Goal: Task Accomplishment & Management: Manage account settings

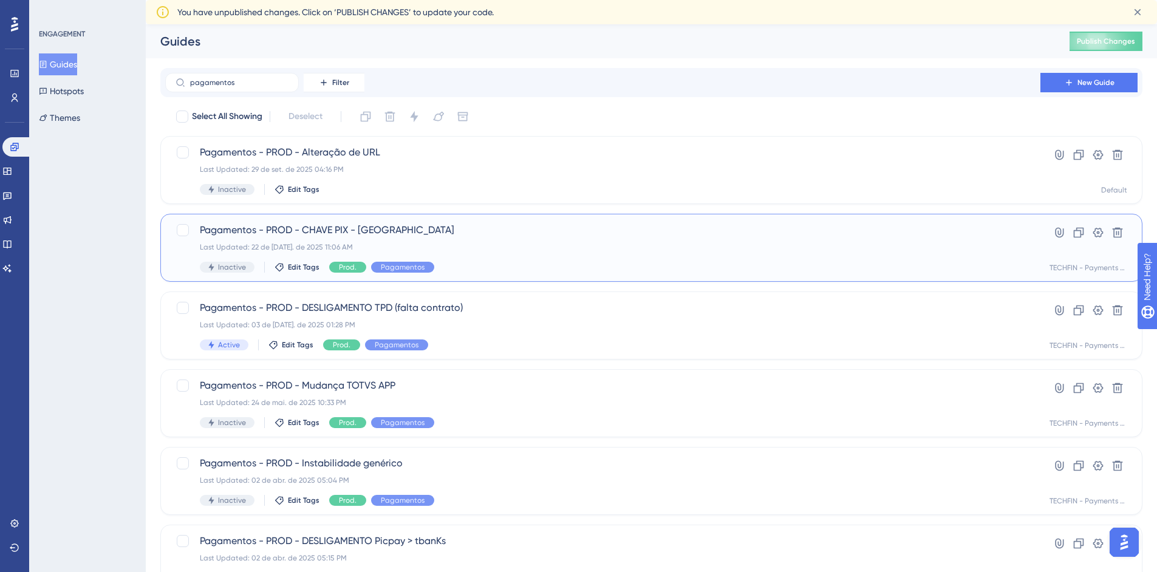
click at [442, 243] on div "Last Updated: 22 de jul. de 2025 11:06 AM" at bounding box center [603, 247] width 806 height 10
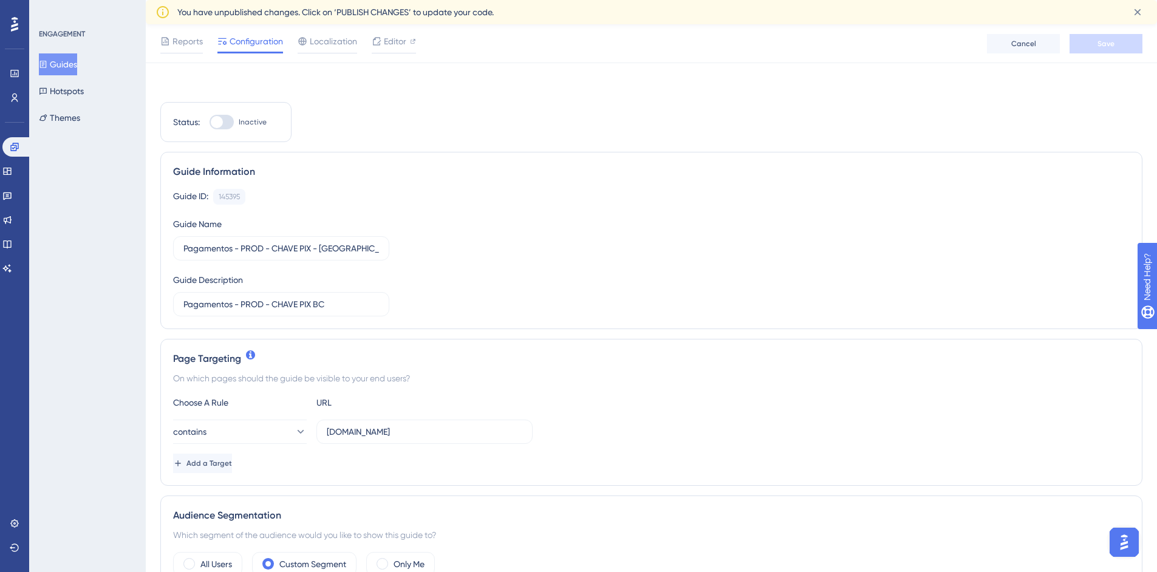
scroll to position [243, 0]
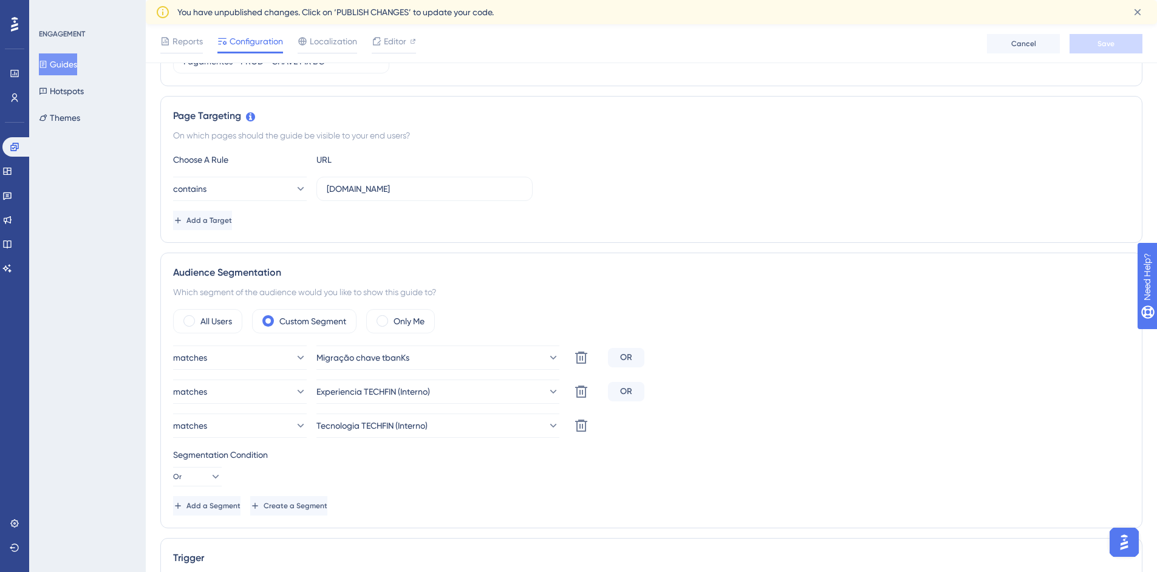
click at [1127, 549] on img "Open AI Assistant Launcher" at bounding box center [1125, 543] width 22 height 22
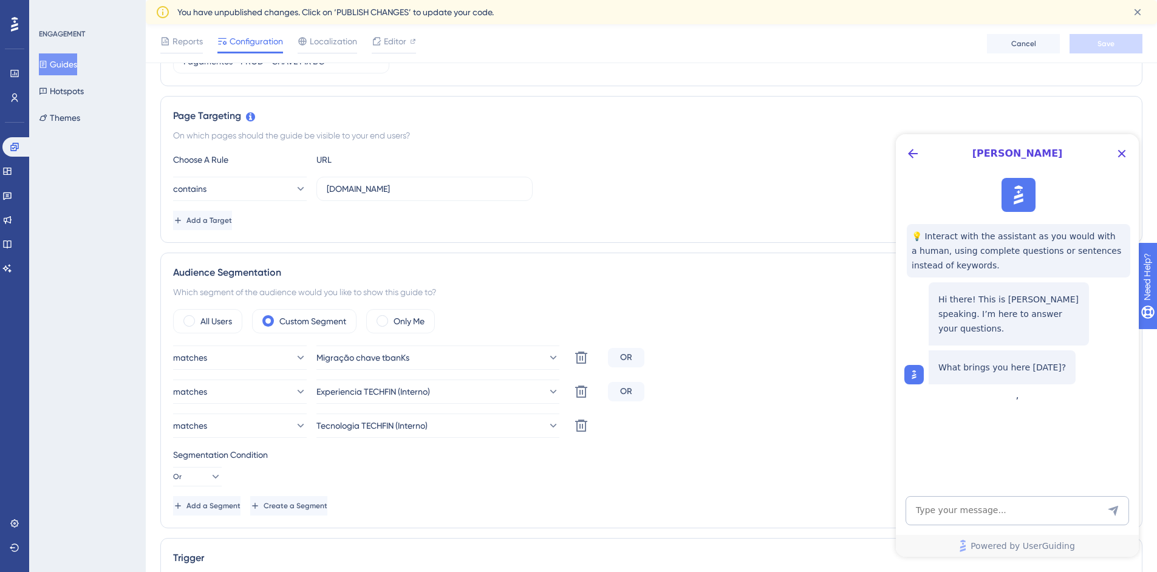
scroll to position [0, 0]
click at [1122, 151] on icon "Close Button" at bounding box center [1122, 153] width 15 height 15
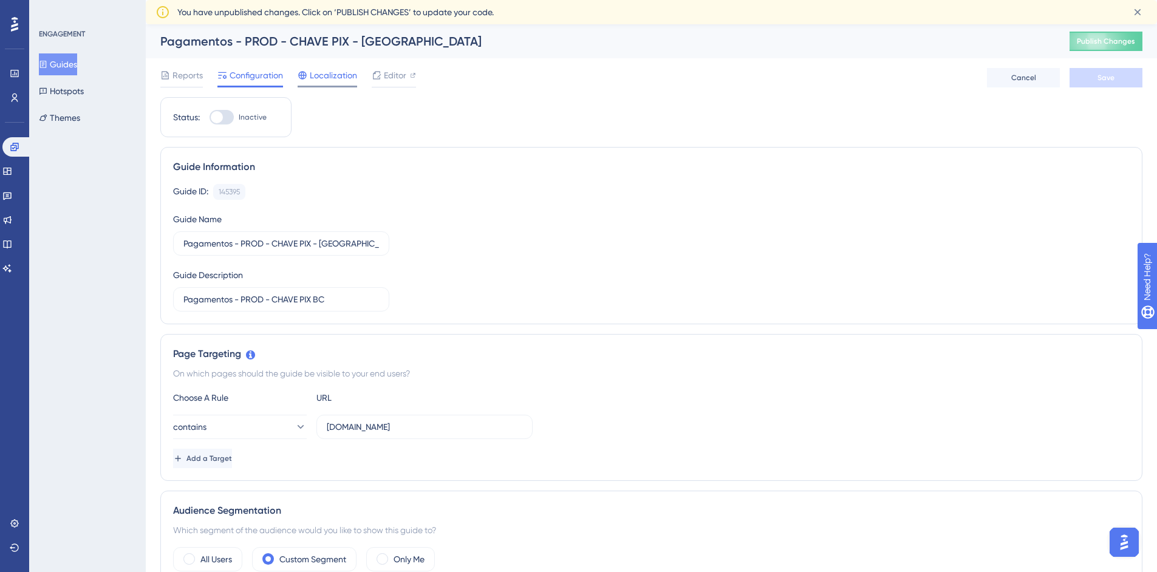
click at [318, 78] on span "Localization" at bounding box center [333, 75] width 47 height 15
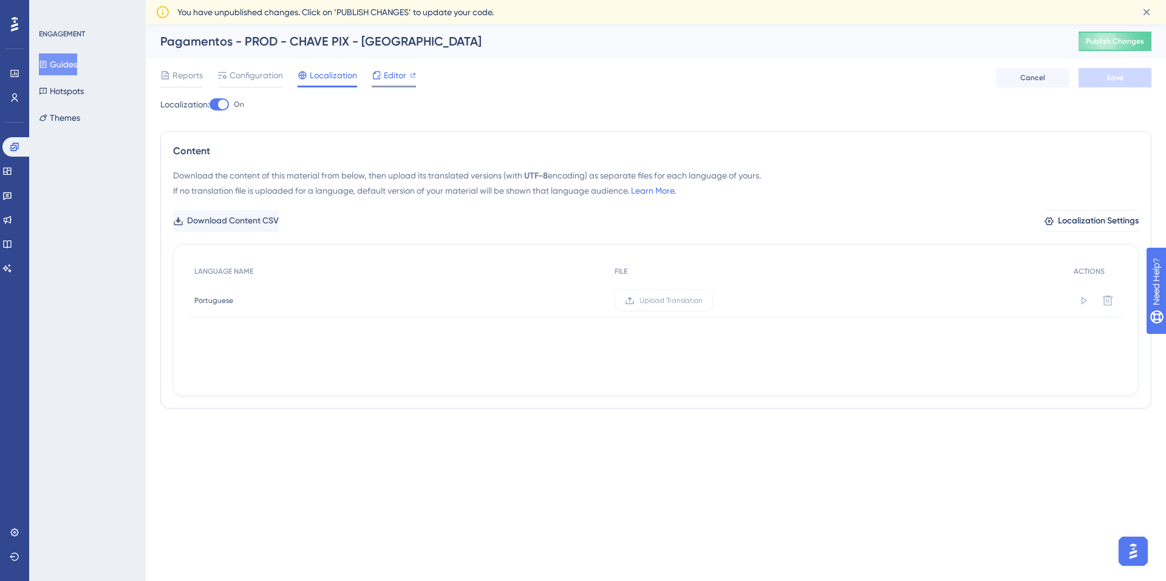
click at [392, 75] on span "Editor" at bounding box center [395, 75] width 22 height 15
click at [13, 144] on icon at bounding box center [14, 147] width 8 height 8
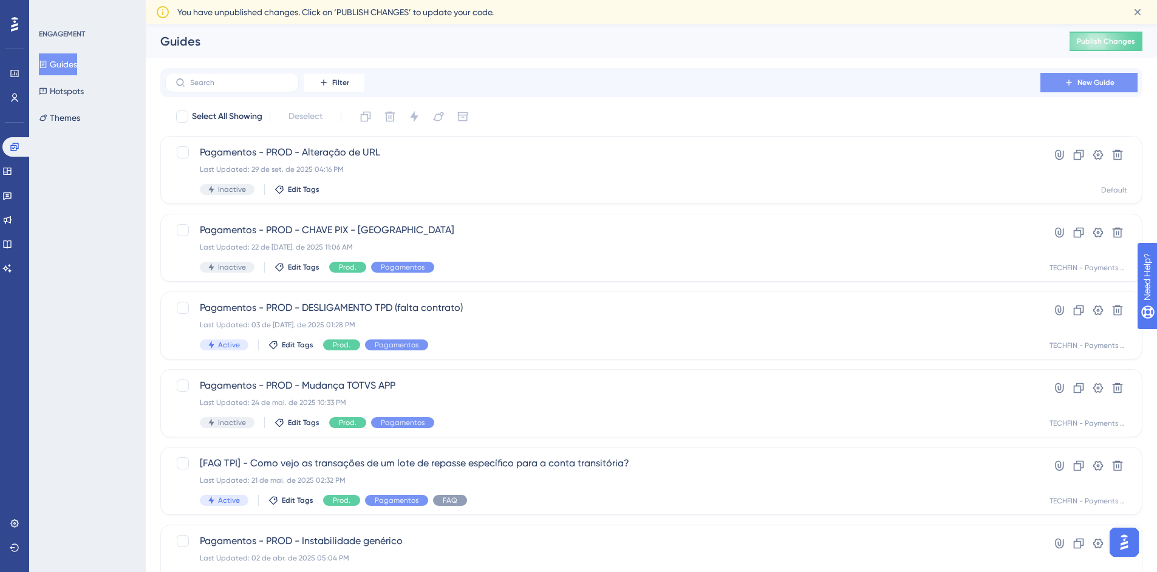
click at [1075, 85] on button "New Guide" at bounding box center [1089, 82] width 97 height 19
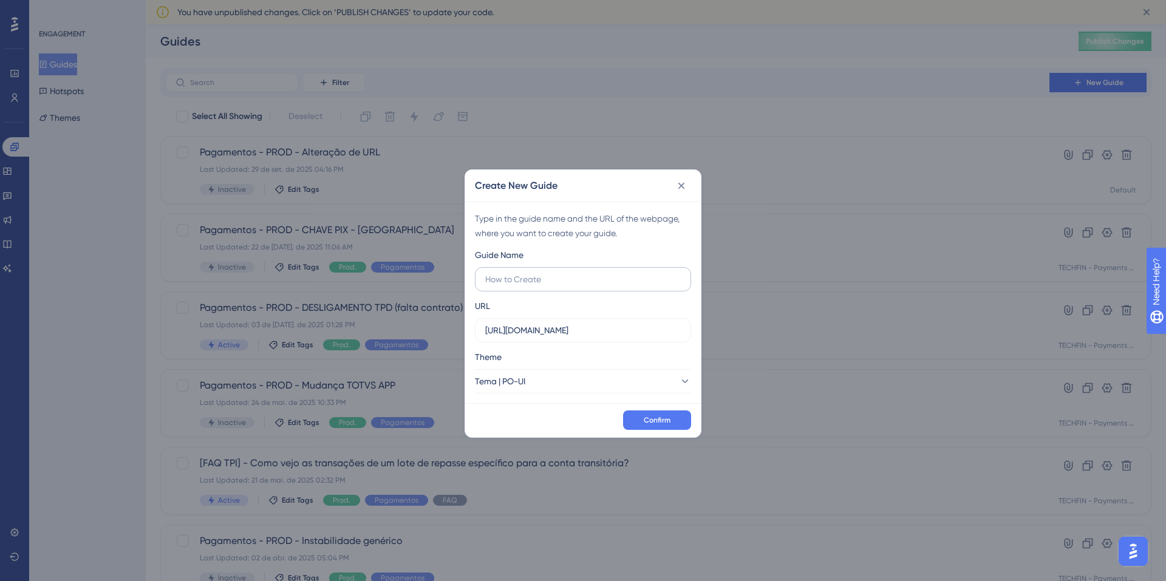
click at [522, 281] on input "text" at bounding box center [583, 279] width 196 height 13
type input "teste"
click at [677, 183] on icon at bounding box center [682, 186] width 12 height 12
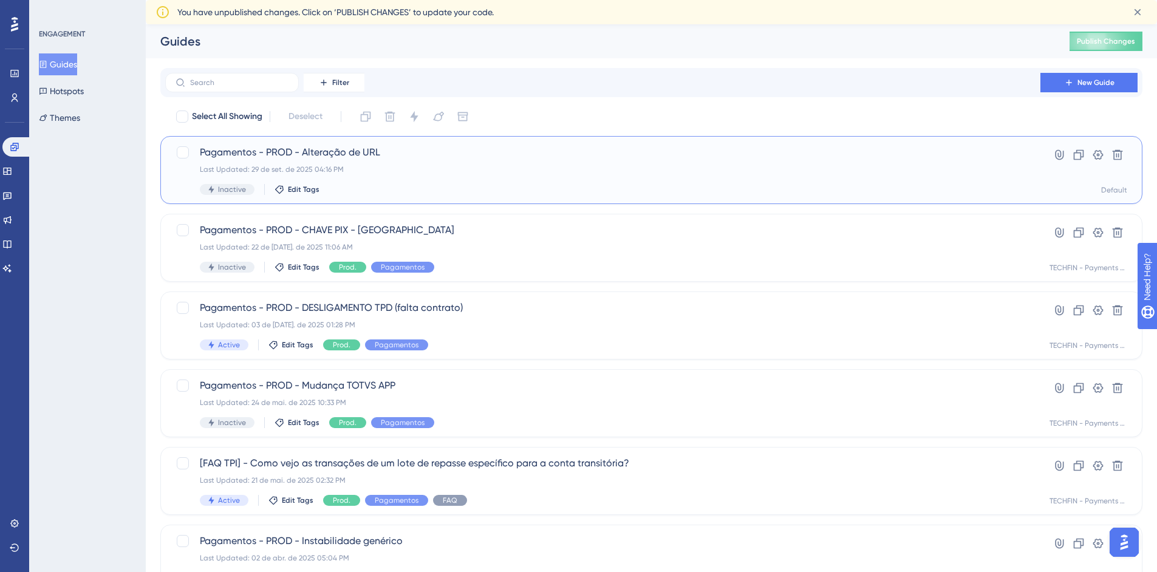
click at [269, 147] on span "Pagamentos - PROD - Alteração de URL" at bounding box center [603, 152] width 806 height 15
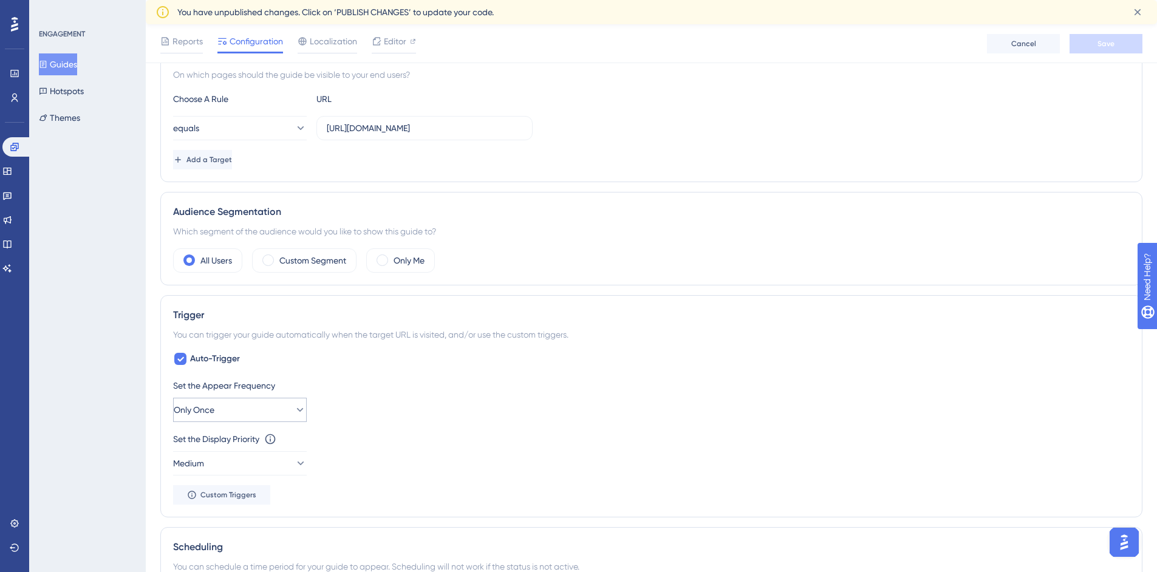
scroll to position [425, 0]
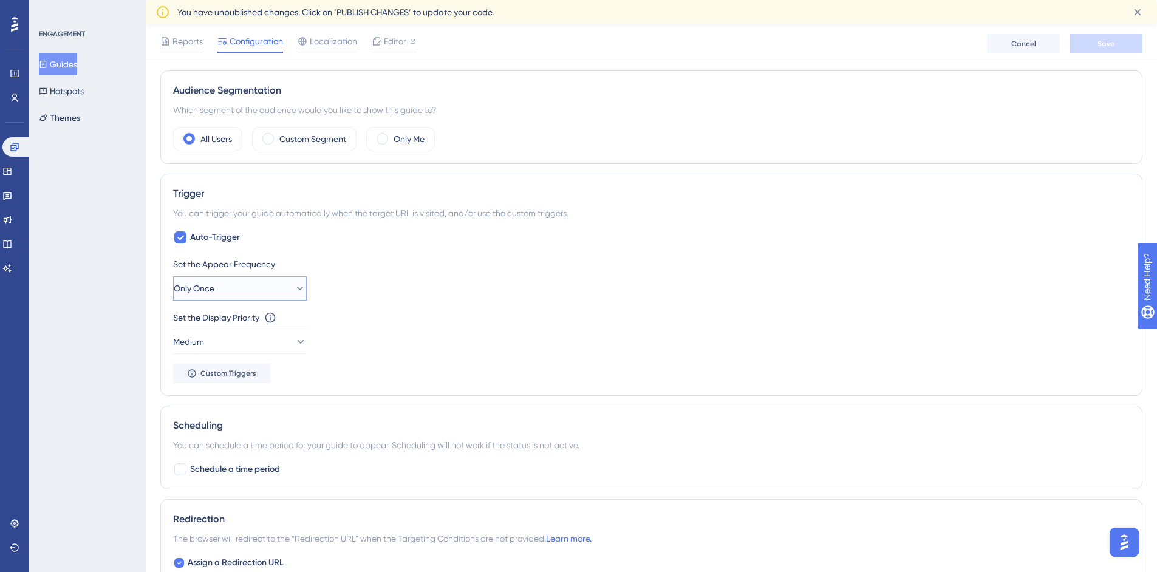
click at [276, 287] on button "Only Once" at bounding box center [240, 288] width 134 height 24
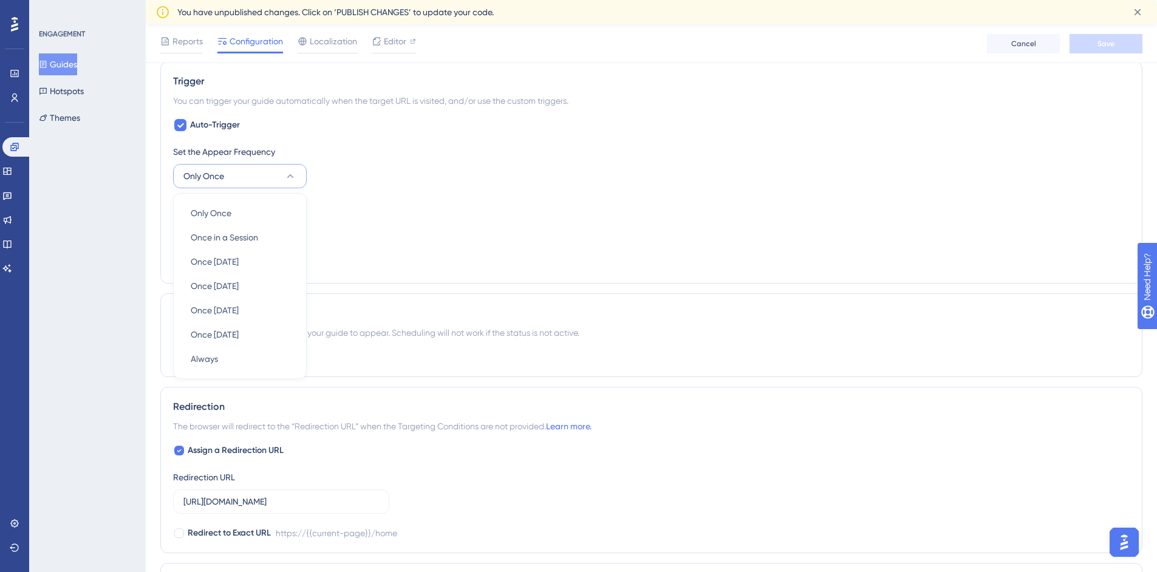
click at [420, 206] on div "Set the Display Priority This option will set the display priority between auto…" at bounding box center [651, 205] width 957 height 15
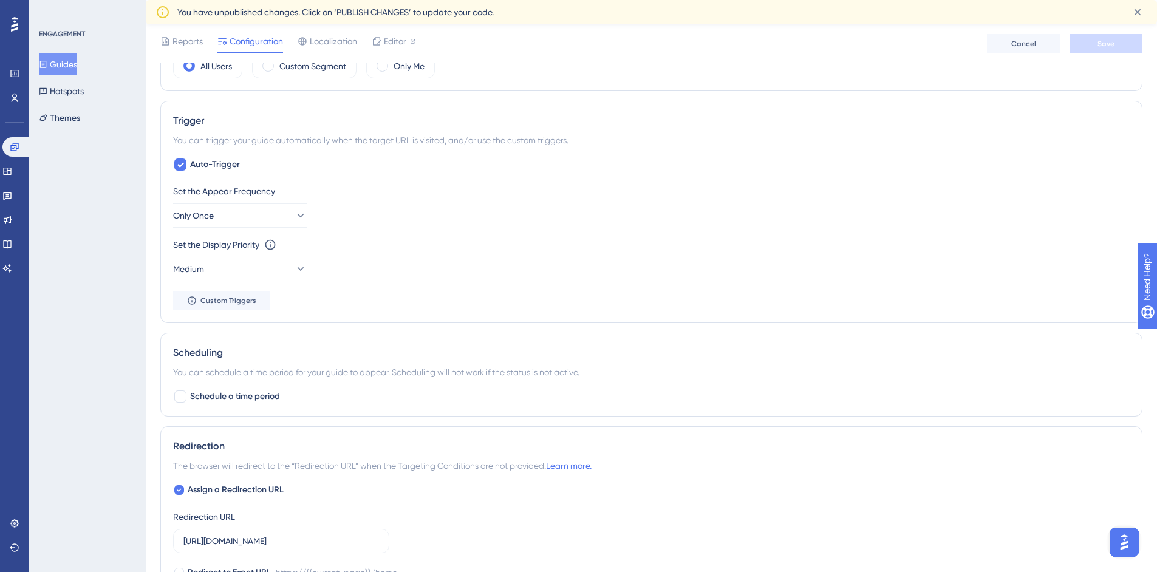
scroll to position [477, 0]
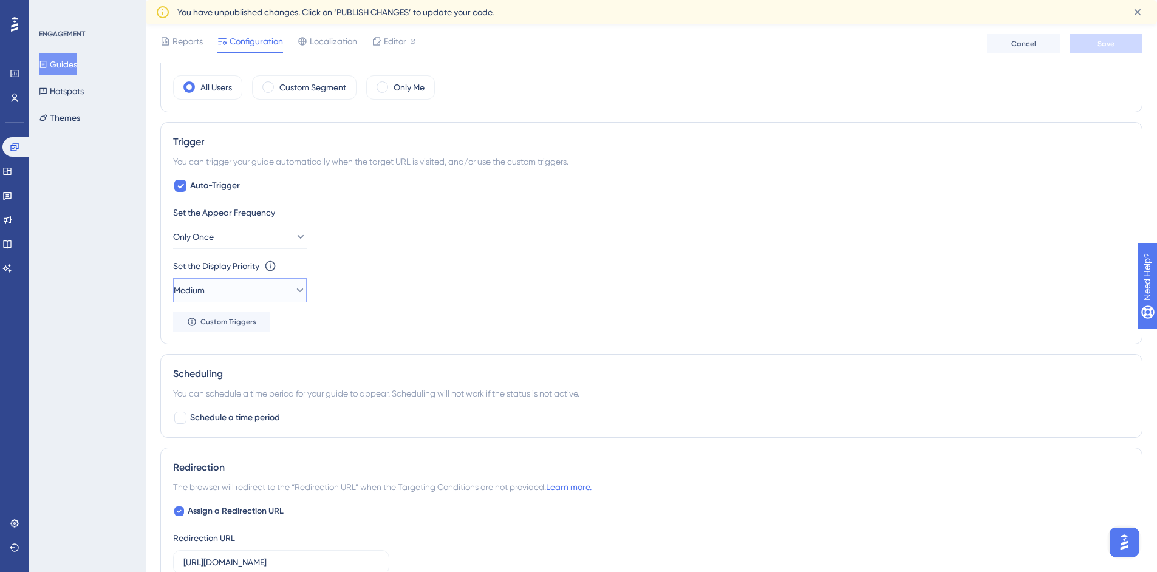
click at [284, 290] on button "Medium" at bounding box center [240, 290] width 134 height 24
click at [284, 290] on icon at bounding box center [290, 290] width 12 height 12
click at [386, 284] on div "Set the Display Priority This option will set the display priority between auto…" at bounding box center [651, 281] width 957 height 44
click at [239, 322] on span "Custom Triggers" at bounding box center [228, 322] width 56 height 10
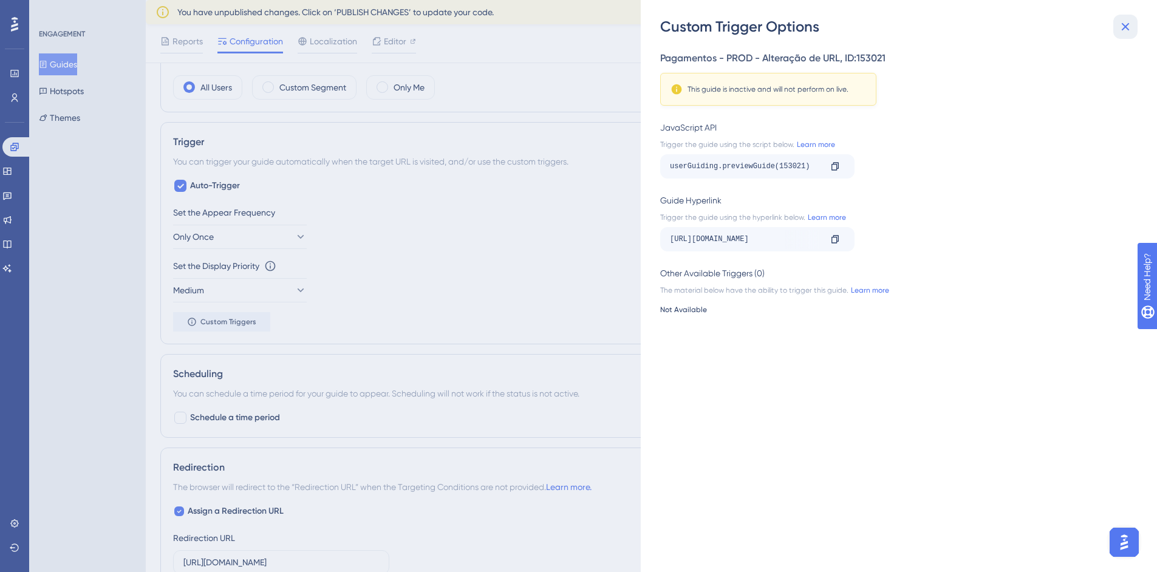
click at [1125, 28] on icon at bounding box center [1126, 27] width 8 height 8
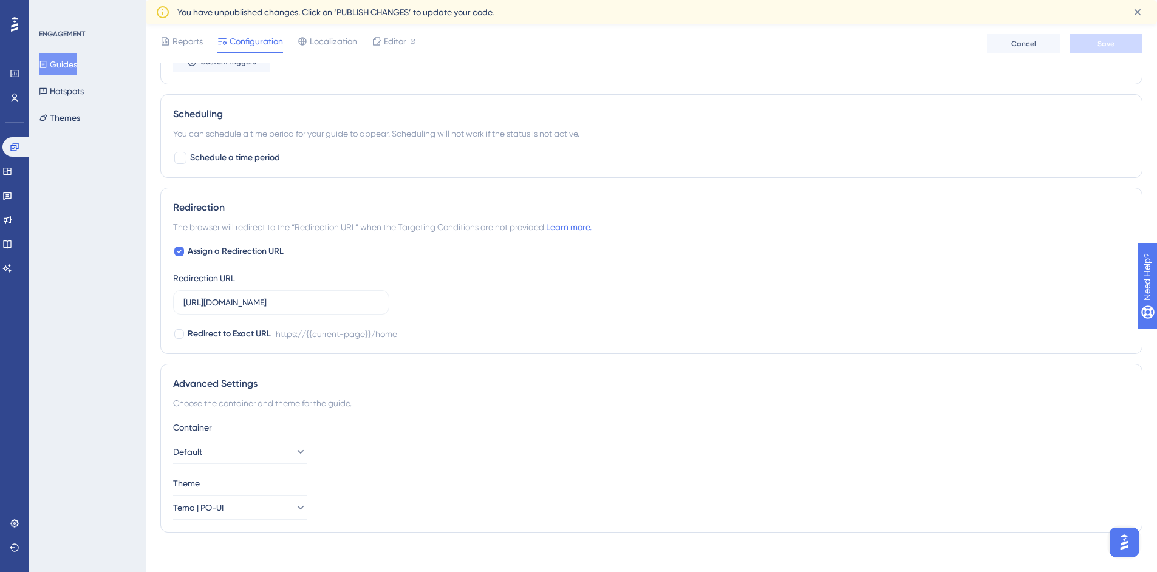
scroll to position [746, 0]
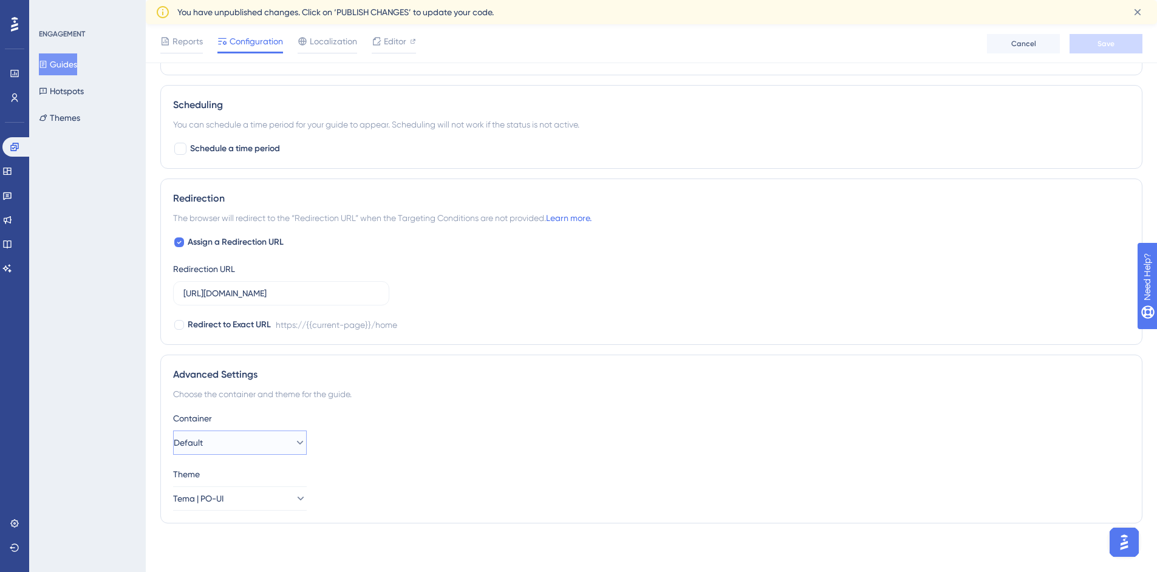
click at [262, 442] on button "Default" at bounding box center [240, 443] width 134 height 24
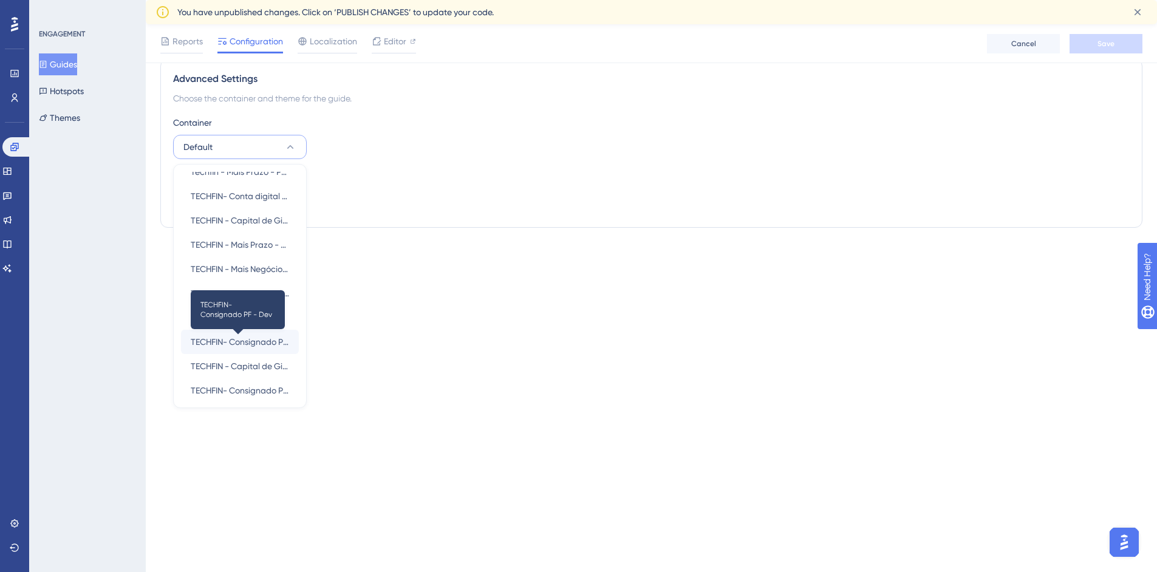
scroll to position [185, 0]
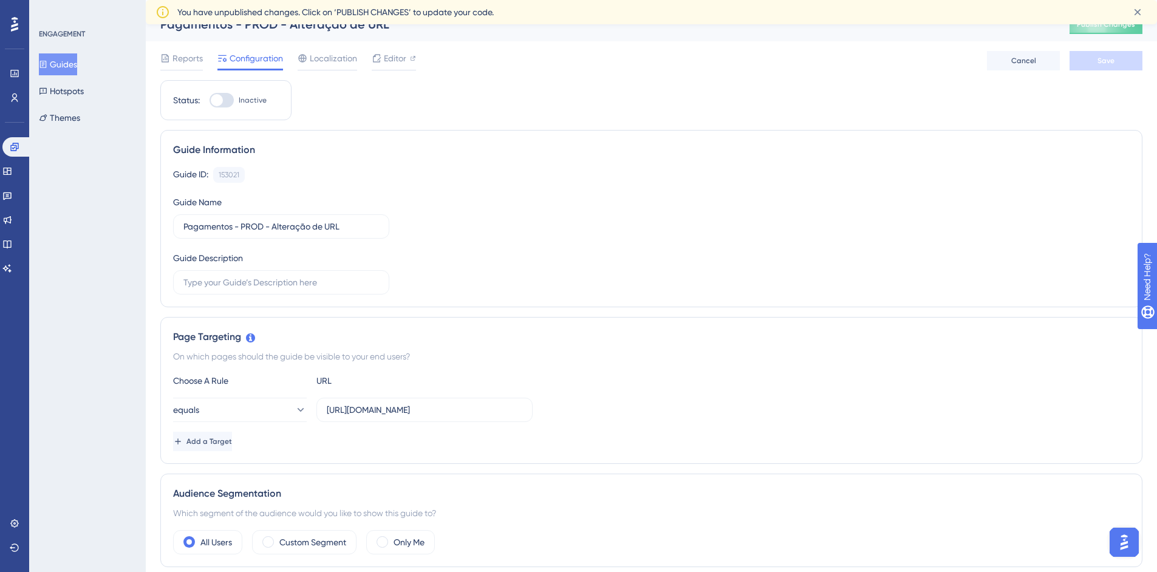
scroll to position [0, 0]
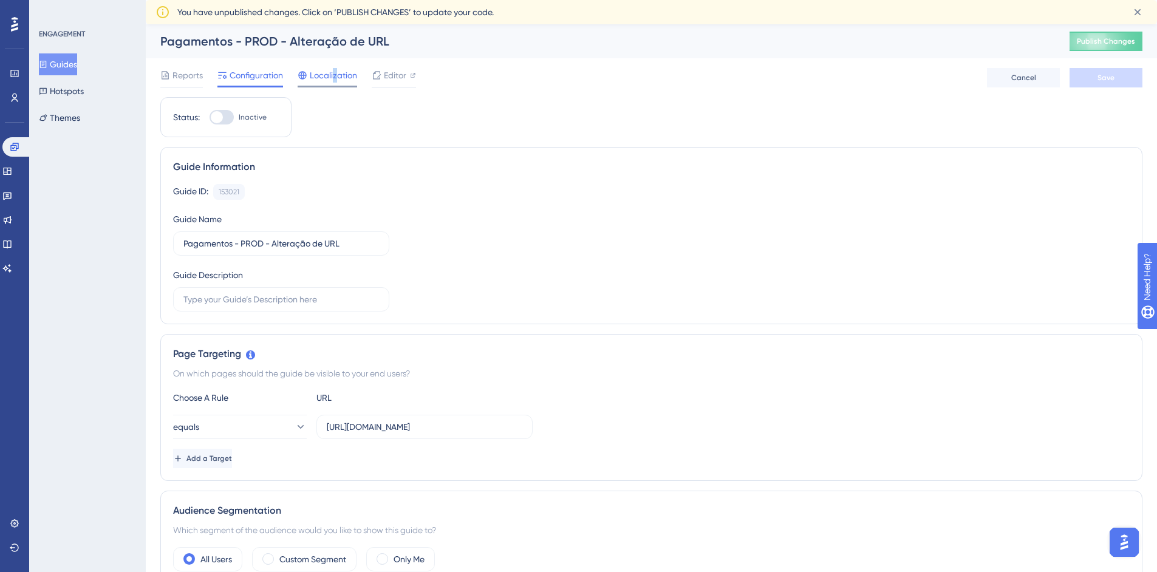
click at [335, 75] on span "Localization" at bounding box center [333, 75] width 47 height 15
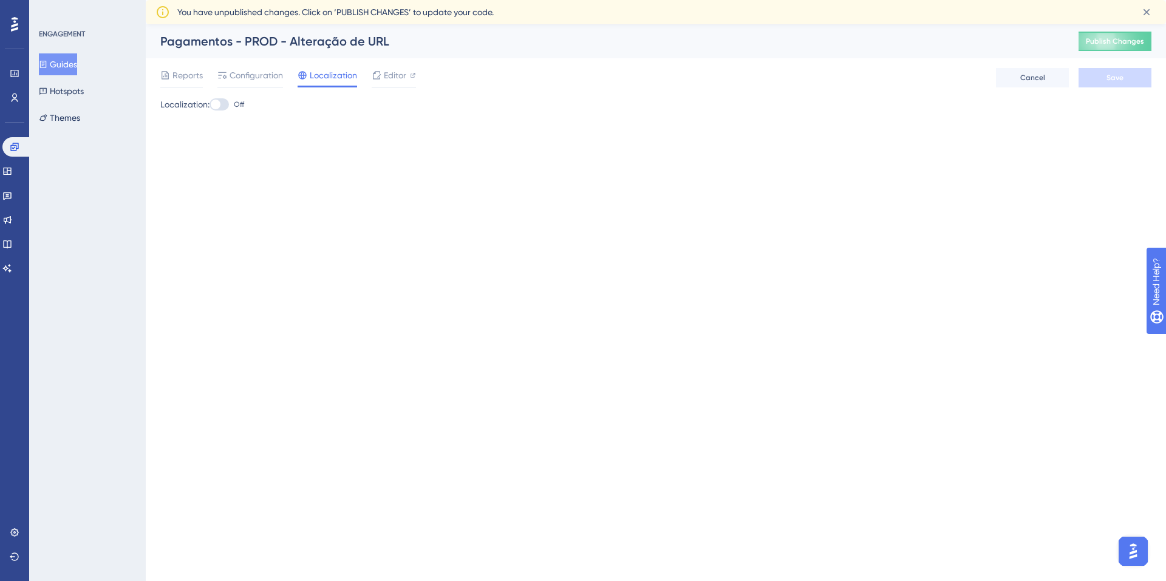
click at [543, 140] on div "Performance Users Engagement Widgets Feedback Product Updates Knowledge Base AI…" at bounding box center [656, 87] width 1021 height 126
click at [221, 104] on div at bounding box center [216, 105] width 10 height 10
click at [210, 104] on input "Off" at bounding box center [209, 104] width 1 height 1
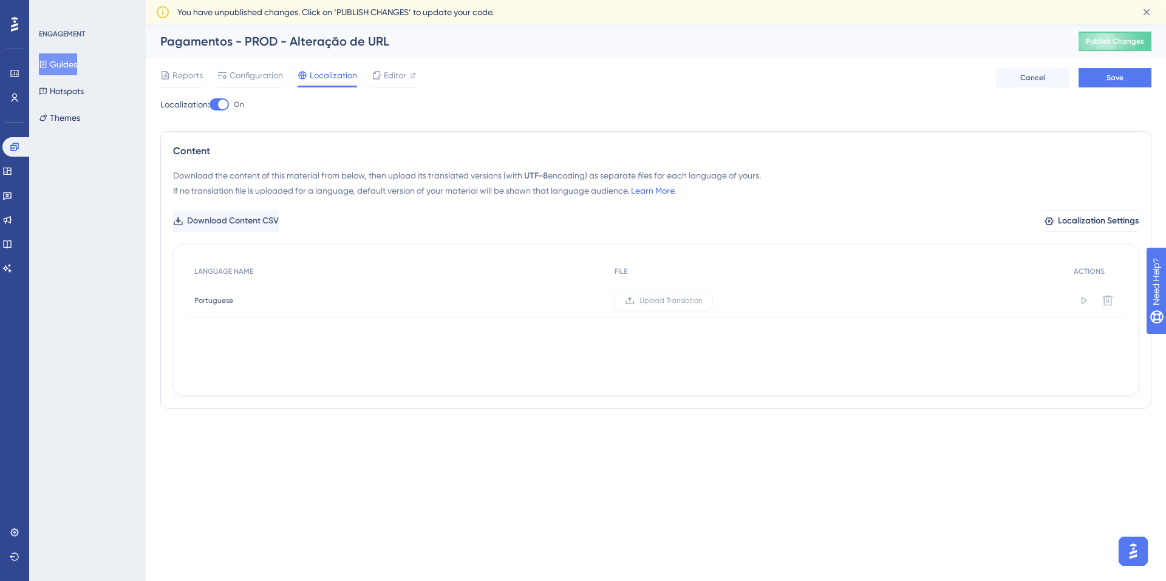
click at [228, 105] on div at bounding box center [223, 105] width 10 height 10
click at [210, 105] on input "On" at bounding box center [209, 104] width 1 height 1
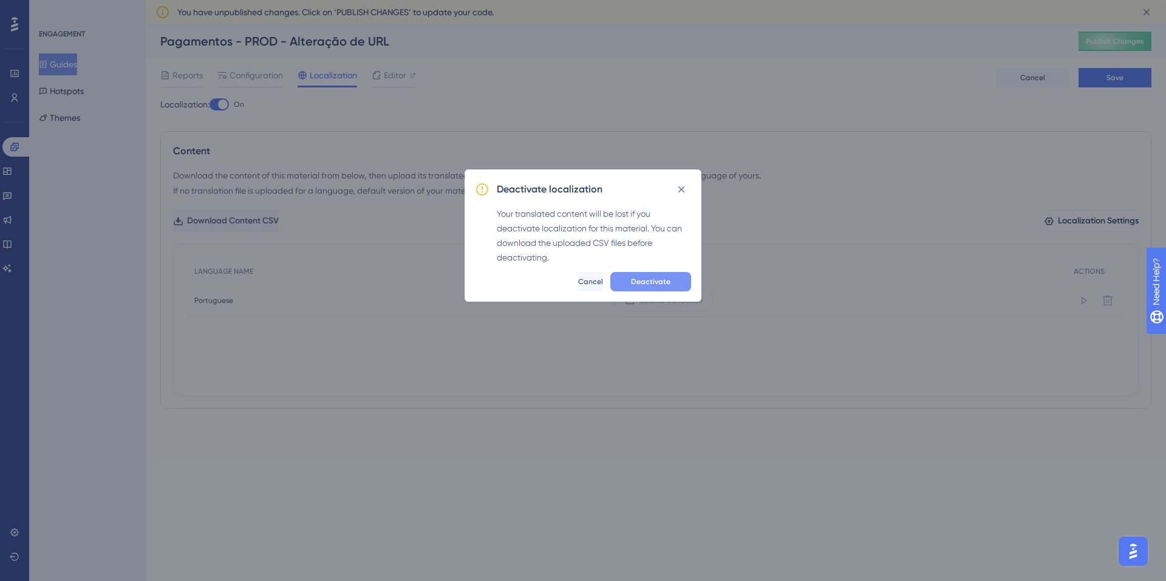
click at [630, 284] on button "Deactivate" at bounding box center [651, 281] width 81 height 19
checkbox input "false"
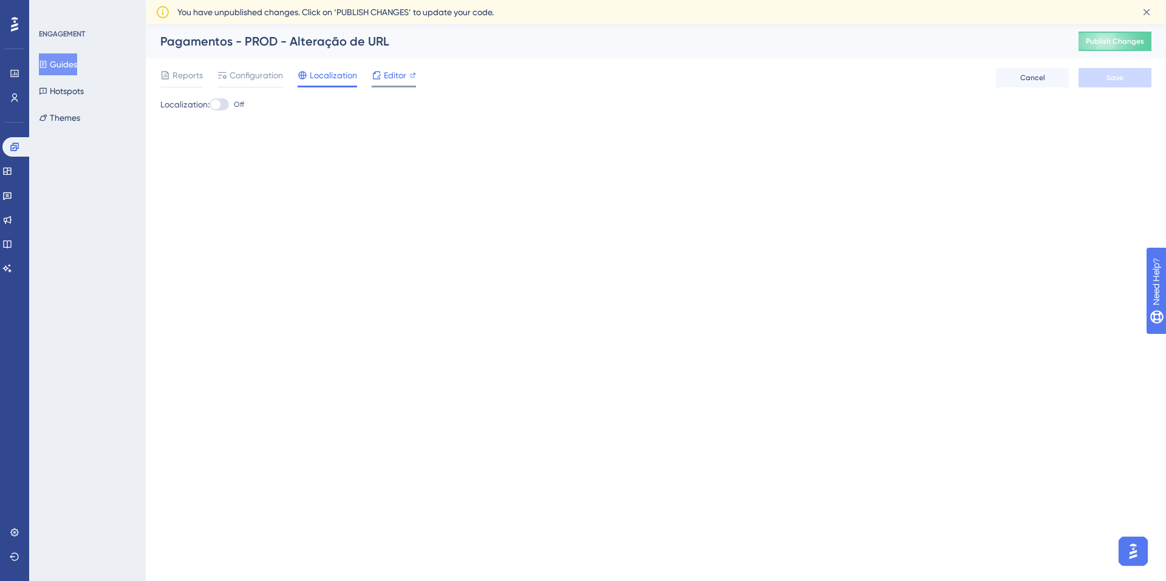
click at [392, 80] on span "Editor" at bounding box center [395, 75] width 22 height 15
click at [242, 74] on span "Configuration" at bounding box center [256, 75] width 53 height 15
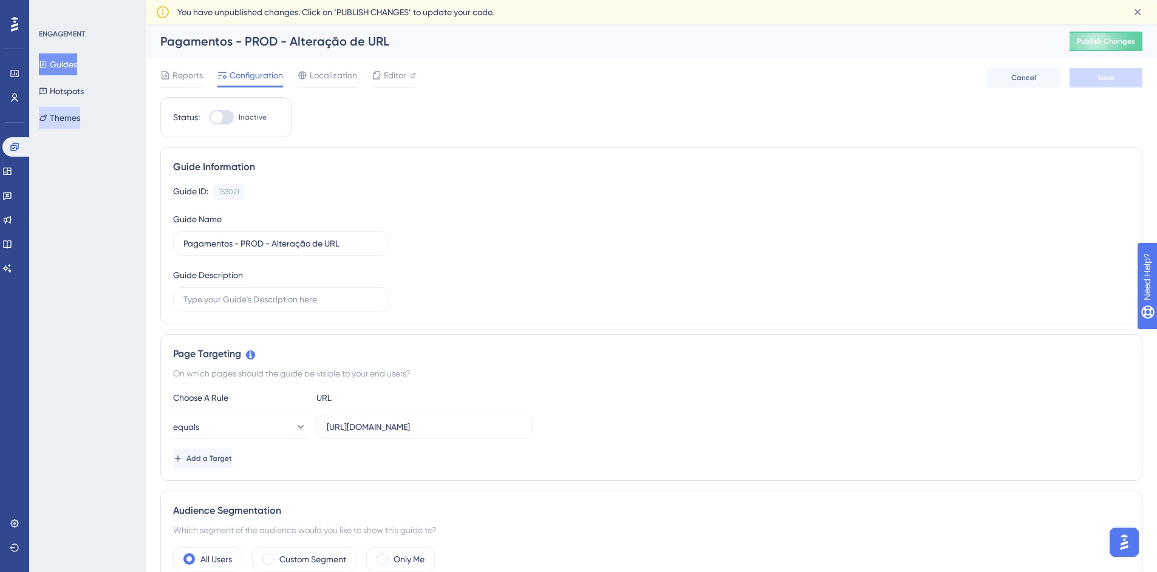
click at [72, 125] on button "Themes" at bounding box center [59, 118] width 41 height 22
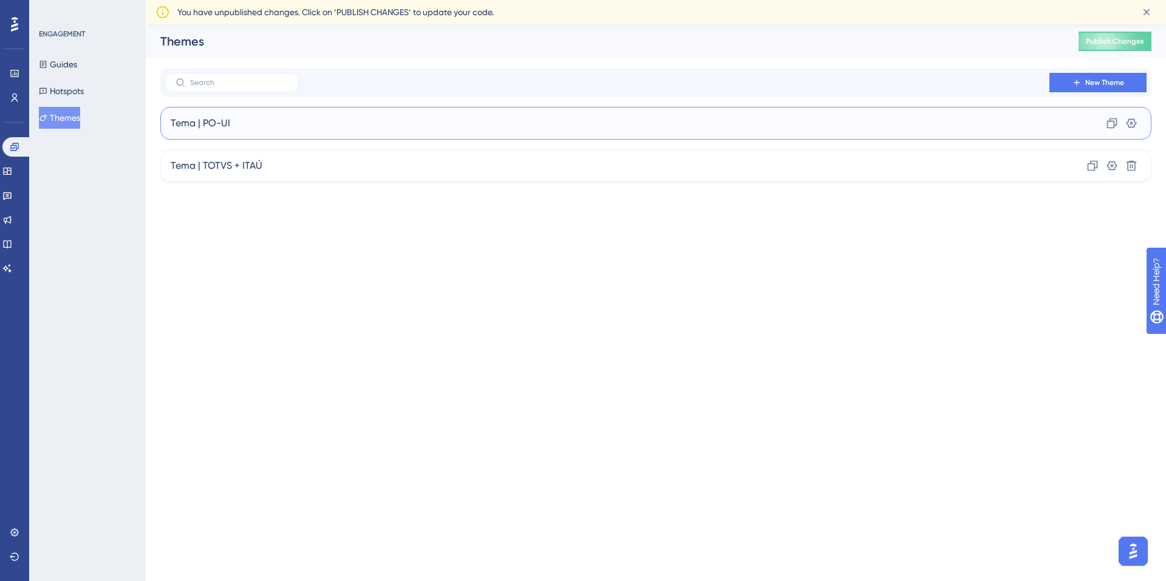
click at [531, 119] on div "Tema | PO-UI Clone Settings" at bounding box center [656, 123] width 992 height 33
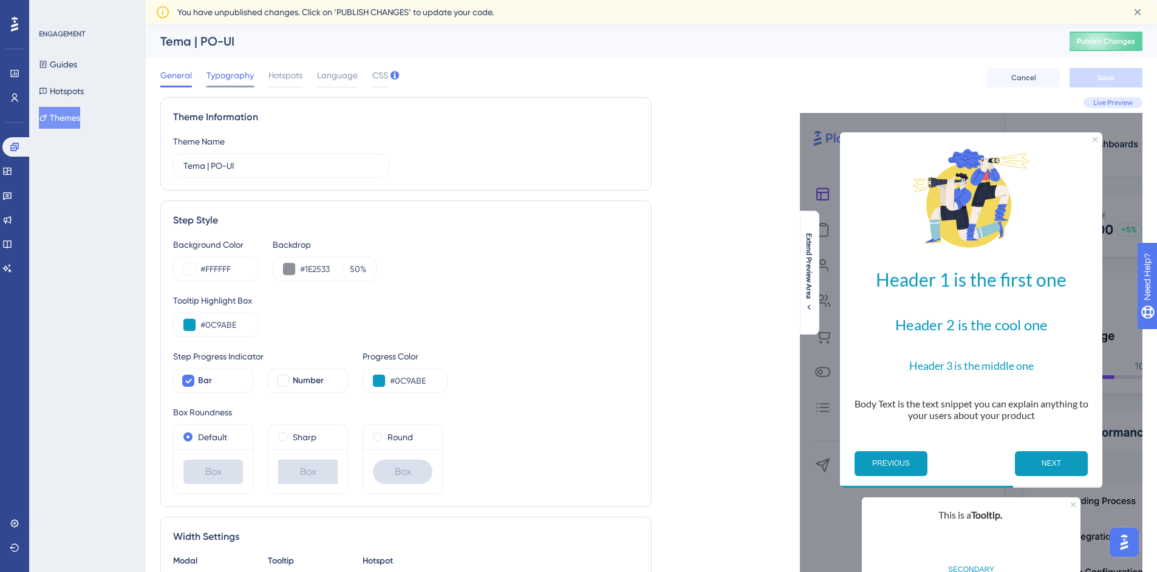
click at [224, 79] on span "Typography" at bounding box center [230, 75] width 47 height 15
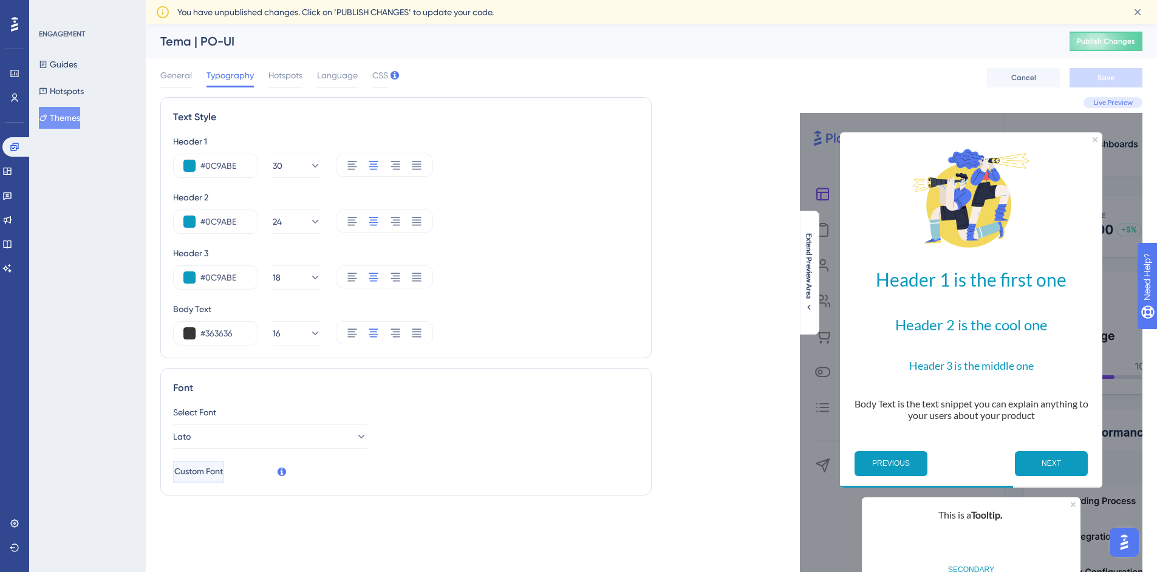
click at [223, 470] on span "Custom Font" at bounding box center [198, 472] width 49 height 15
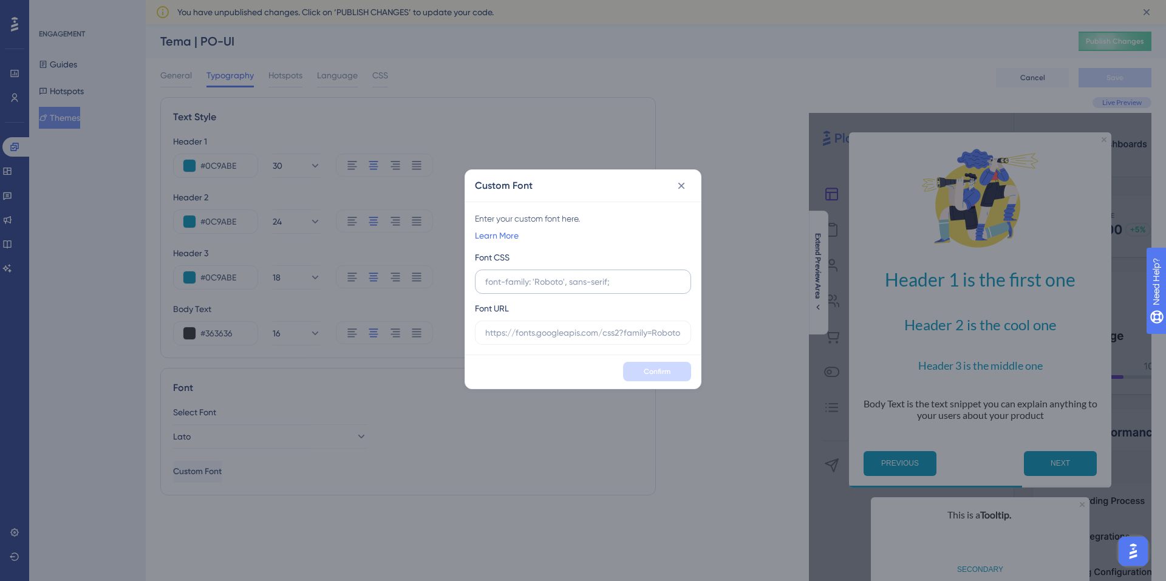
click at [570, 286] on input "text" at bounding box center [583, 281] width 196 height 13
click at [569, 341] on label at bounding box center [583, 333] width 216 height 24
click at [569, 340] on input "text" at bounding box center [583, 332] width 196 height 13
paste input "https://marca.totvs.com/download/FONTE/totvs-fonte-ttf.zip"
type input "https://marca.totvs.com/download/FONTE/totvs-fonte-ttf.zip"
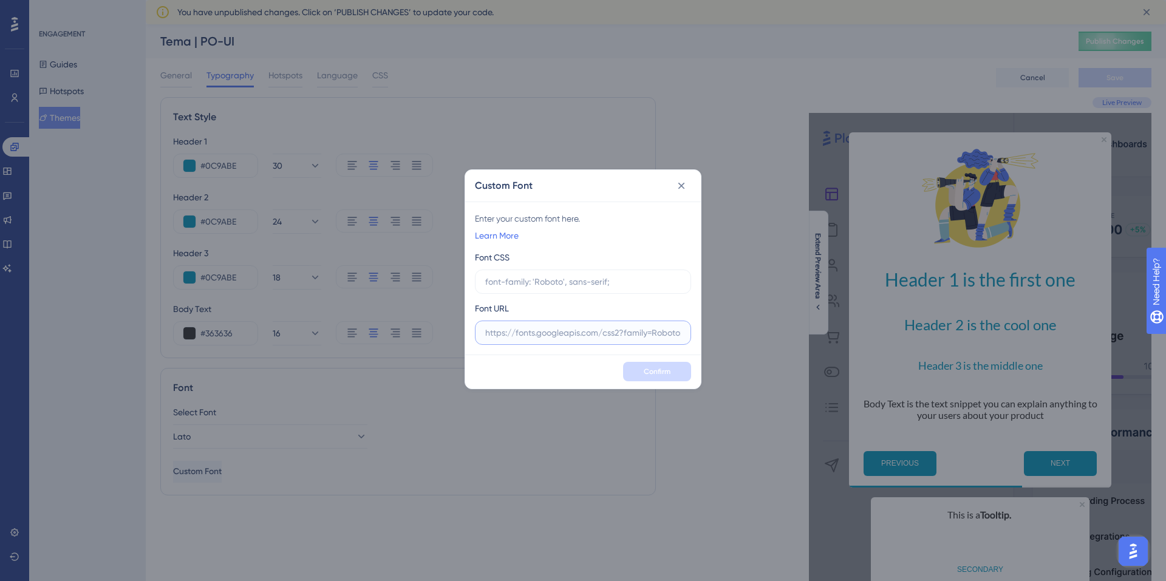
drag, startPoint x: 602, startPoint y: 335, endPoint x: 643, endPoint y: 328, distance: 42.0
click at [683, 337] on label at bounding box center [583, 333] width 216 height 24
click at [681, 337] on input "text" at bounding box center [583, 332] width 196 height 13
click at [641, 327] on input "text" at bounding box center [583, 332] width 196 height 13
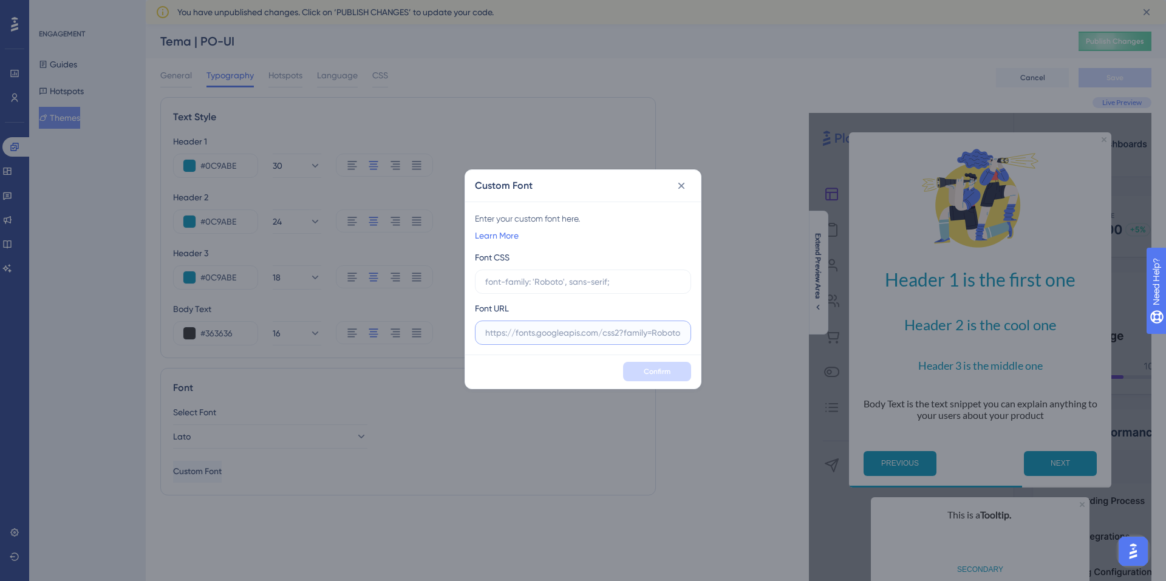
click at [641, 327] on input "text" at bounding box center [583, 332] width 196 height 13
click at [679, 185] on icon at bounding box center [682, 186] width 12 height 12
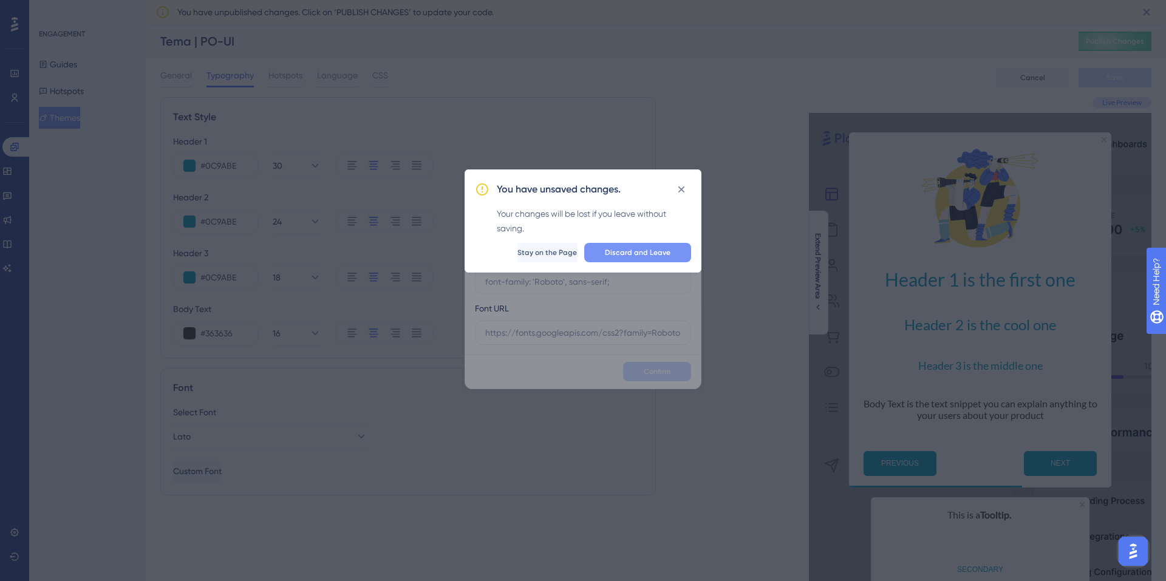
click at [631, 253] on span "Discard and Leave" at bounding box center [638, 253] width 66 height 10
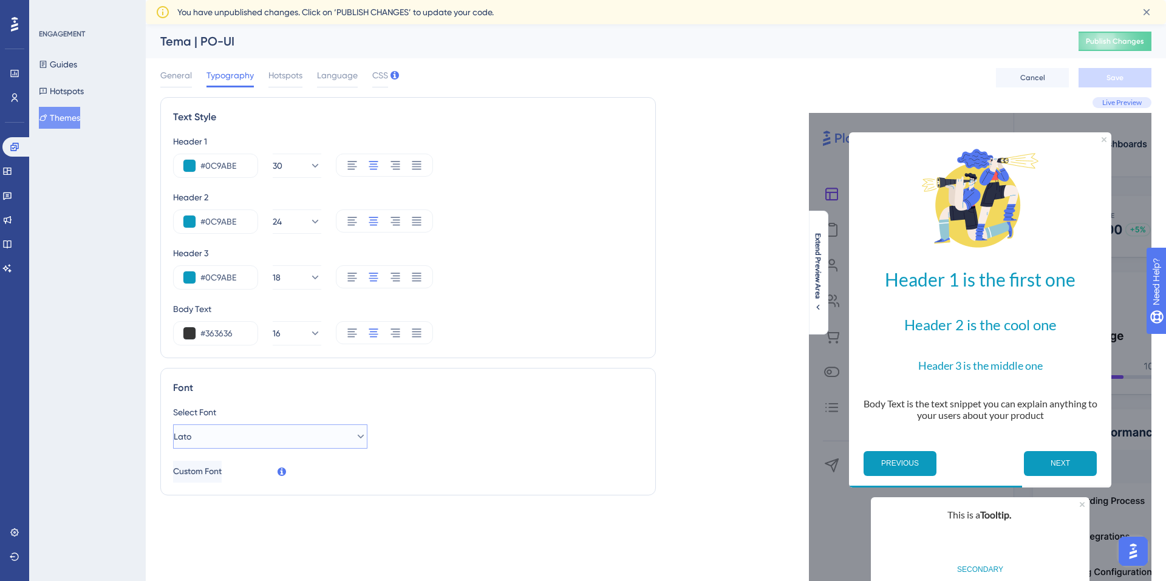
click at [242, 436] on button "Lato" at bounding box center [270, 437] width 194 height 24
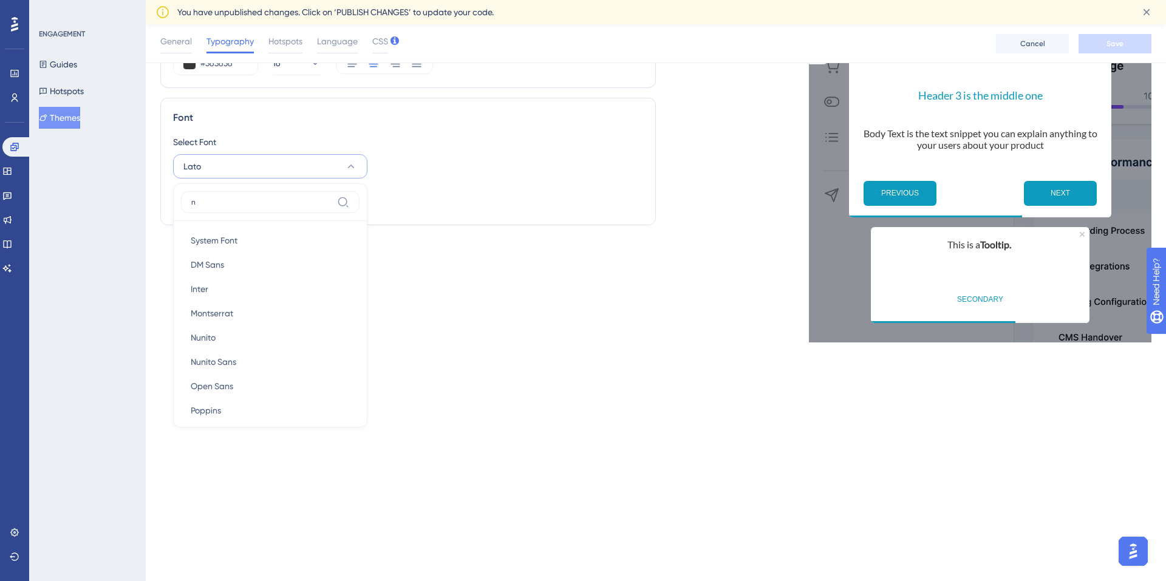
scroll to position [110, 0]
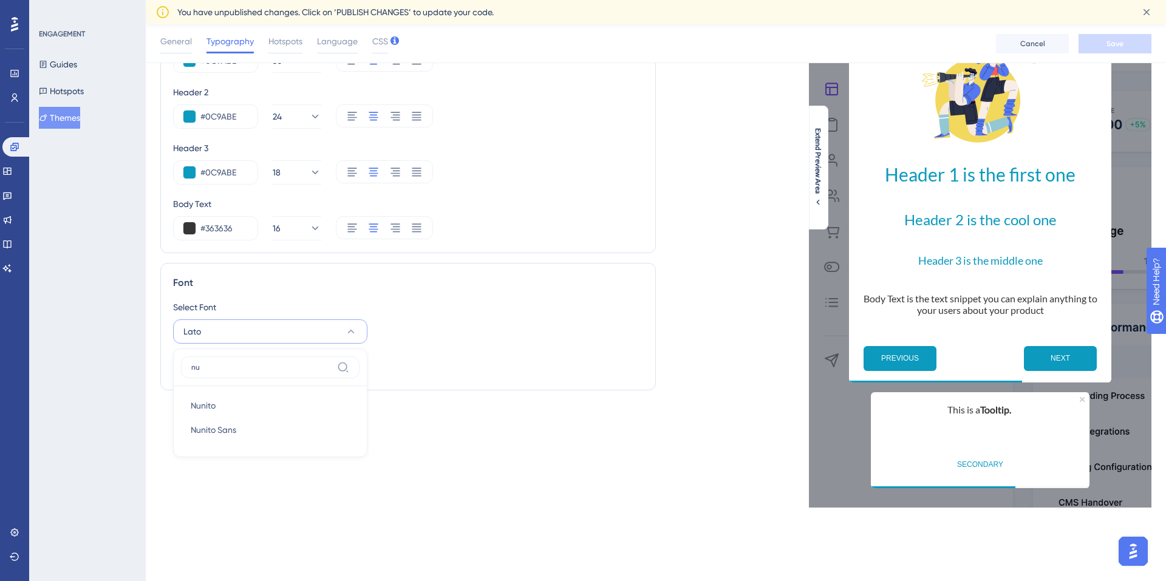
type input "nu"
click at [243, 425] on button "Nunito Sans Nunito Sans" at bounding box center [270, 430] width 179 height 24
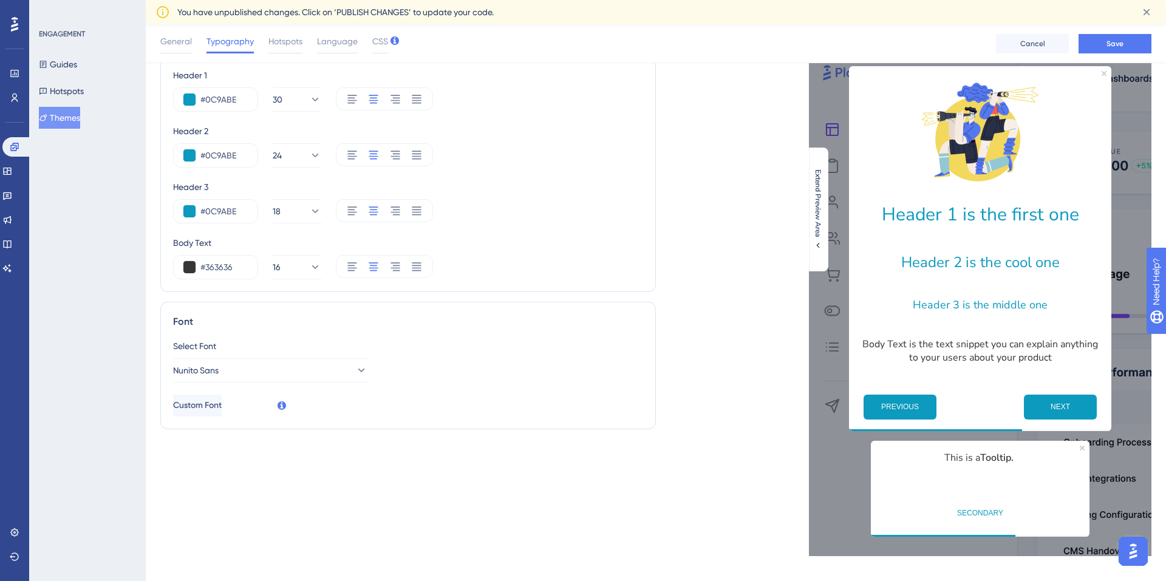
click at [689, 236] on div "Live Preview Header 1 is the first one Header 2 is the cool one Header 3 is the…" at bounding box center [904, 294] width 496 height 526
click at [381, 42] on span "CSS" at bounding box center [380, 41] width 16 height 15
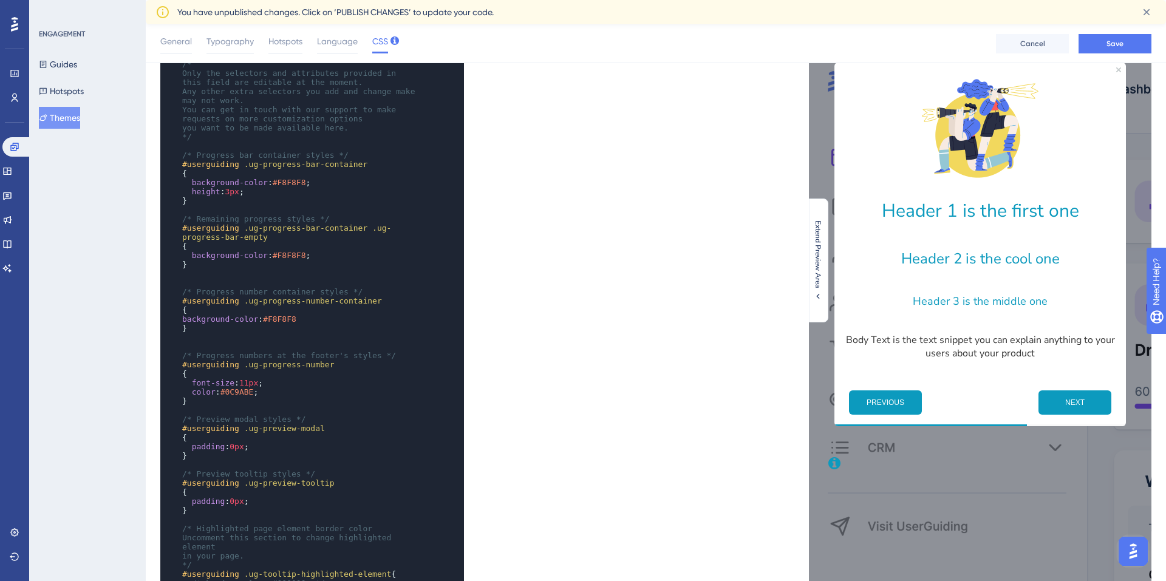
scroll to position [0, 0]
click at [305, 269] on pre "​" at bounding box center [300, 273] width 241 height 9
click at [261, 262] on pre "}" at bounding box center [300, 264] width 241 height 9
click at [251, 258] on span "background-color" at bounding box center [230, 255] width 76 height 9
click at [238, 256] on span "background-color" at bounding box center [230, 255] width 76 height 9
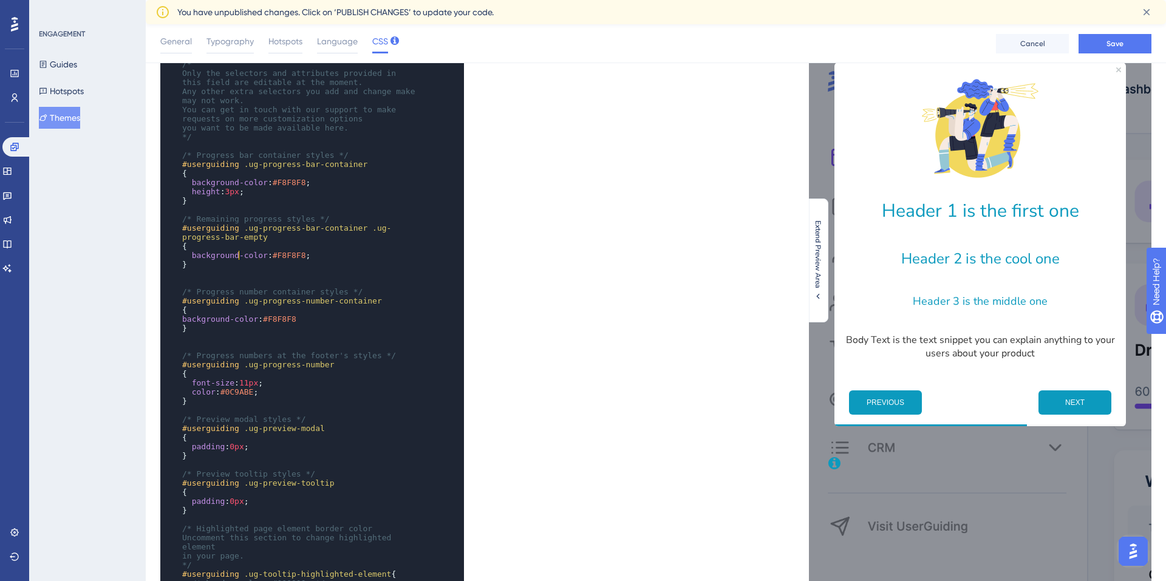
type textarea "-"
click at [238, 256] on span "background-color" at bounding box center [230, 255] width 76 height 9
click at [313, 259] on pre "background-color : #F8F8F8 ;" at bounding box center [300, 255] width 241 height 9
click at [230, 45] on span "Typography" at bounding box center [230, 41] width 47 height 15
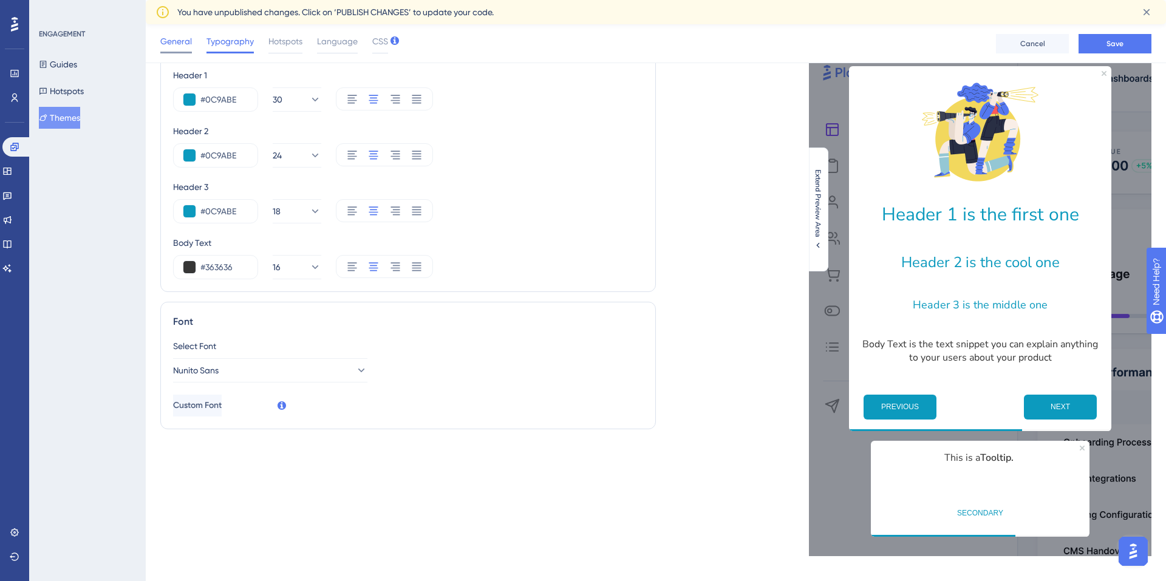
click at [174, 38] on span "General" at bounding box center [176, 41] width 32 height 15
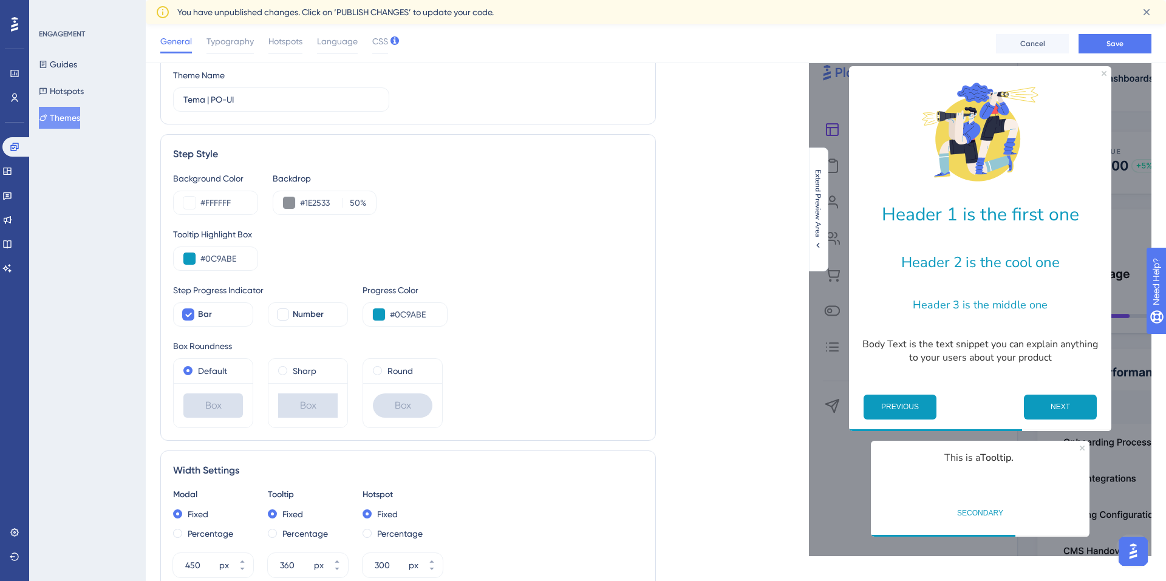
click at [1059, 409] on button "NEXT" at bounding box center [1060, 407] width 73 height 25
click at [877, 411] on button "PREVIOUS" at bounding box center [900, 407] width 73 height 25
click at [981, 510] on button "SECONDARY" at bounding box center [980, 513] width 73 height 24
click at [998, 455] on b "Tooltip." at bounding box center [997, 457] width 33 height 13
click at [228, 36] on span "Typography" at bounding box center [230, 41] width 47 height 15
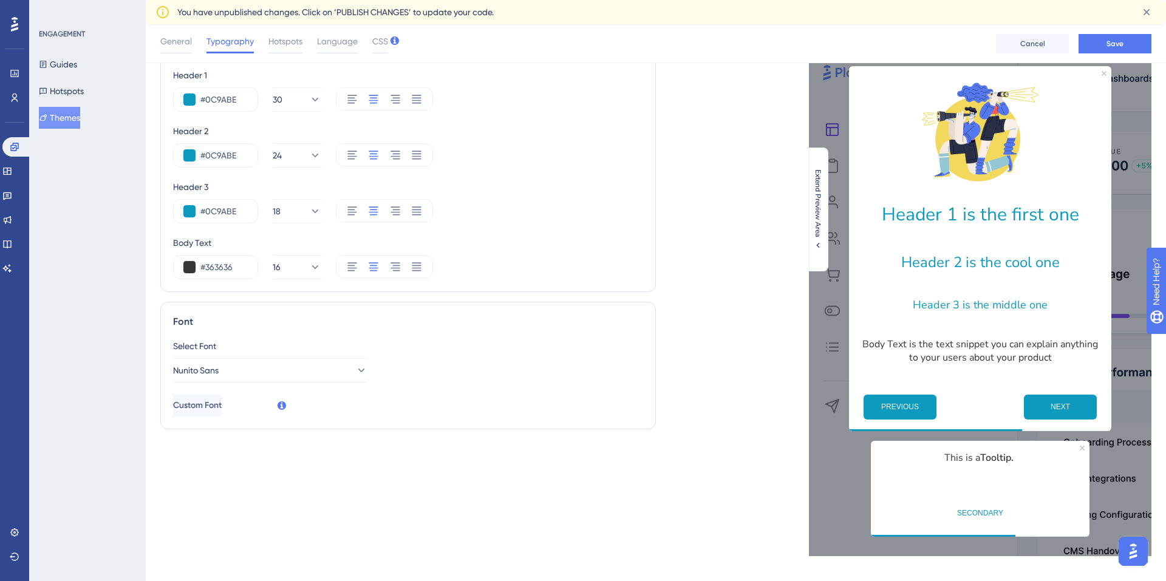
click at [382, 320] on div "Font" at bounding box center [408, 322] width 470 height 15
click at [289, 36] on span "Hotspots" at bounding box center [286, 41] width 34 height 15
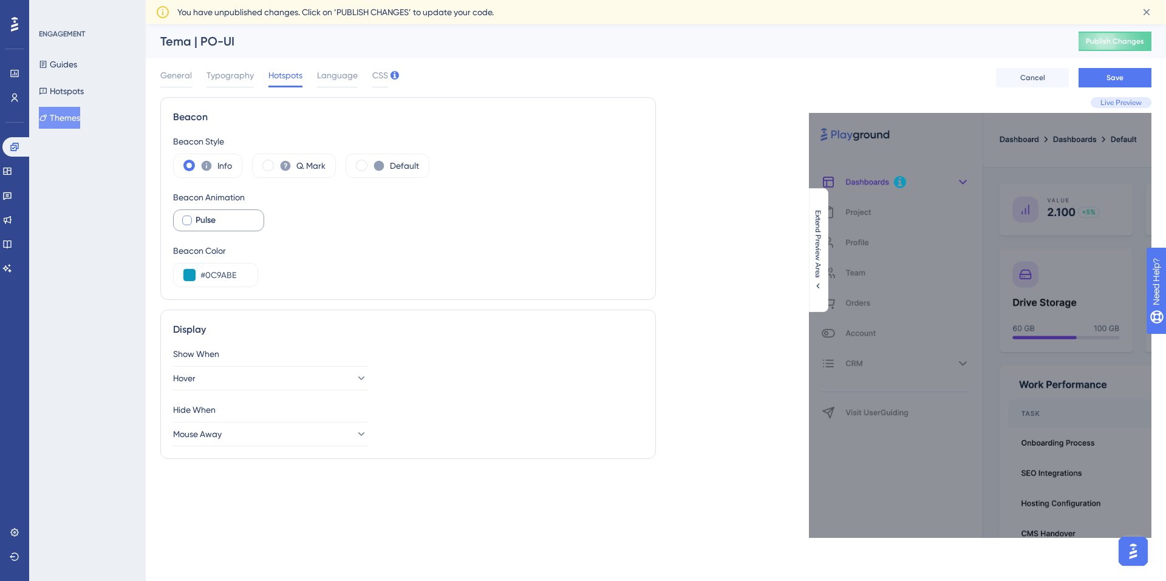
click at [241, 216] on div "Pulse" at bounding box center [225, 220] width 58 height 15
checkbox input "true"
click at [324, 78] on span "Language" at bounding box center [337, 75] width 41 height 15
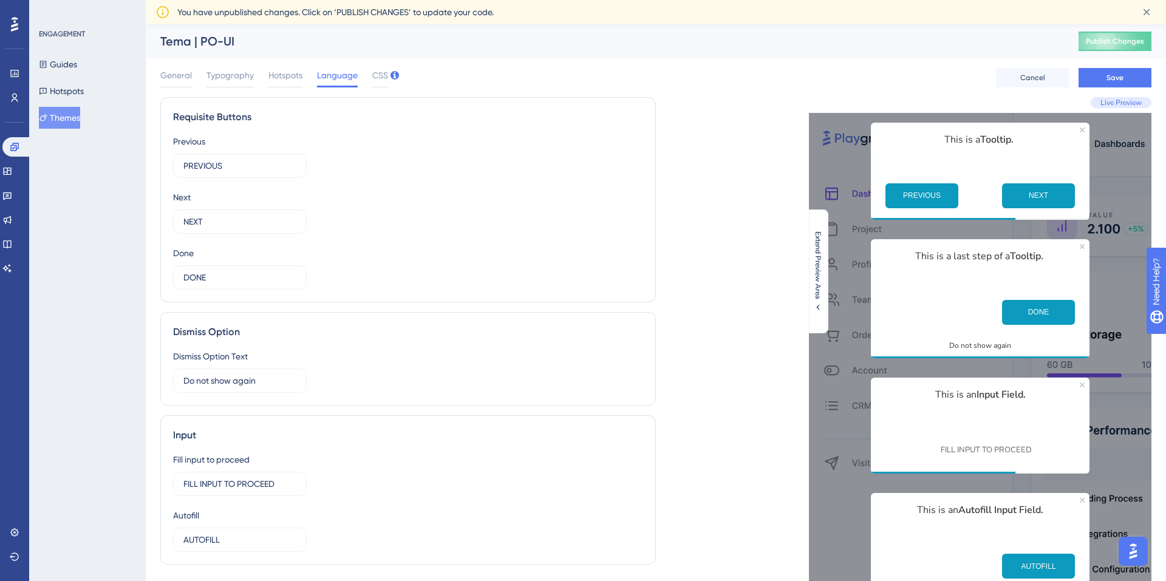
click at [465, 162] on div "Previous PREVIOUS 8 Next NEXT 12 Done DONE 12" at bounding box center [408, 212] width 470 height 156
click at [283, 168] on input "PREVIOUS" at bounding box center [235, 165] width 104 height 13
click at [392, 69] on div "General Typography Hotspots Language CSS Cancel Save" at bounding box center [656, 77] width 992 height 39
click at [380, 80] on span "CSS" at bounding box center [380, 75] width 16 height 15
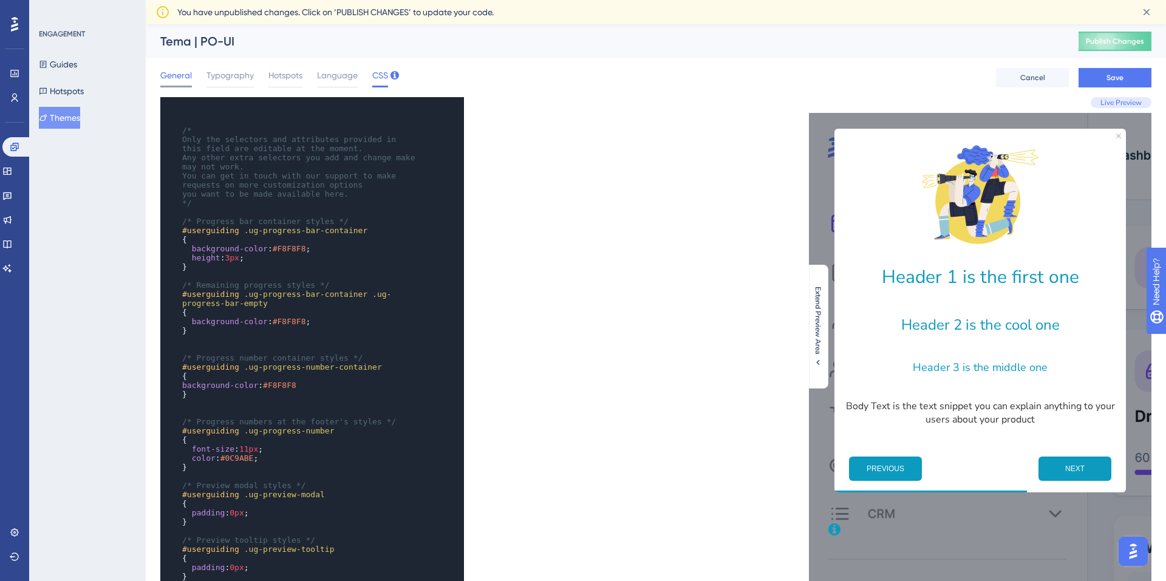
click at [174, 71] on span "General" at bounding box center [176, 75] width 32 height 15
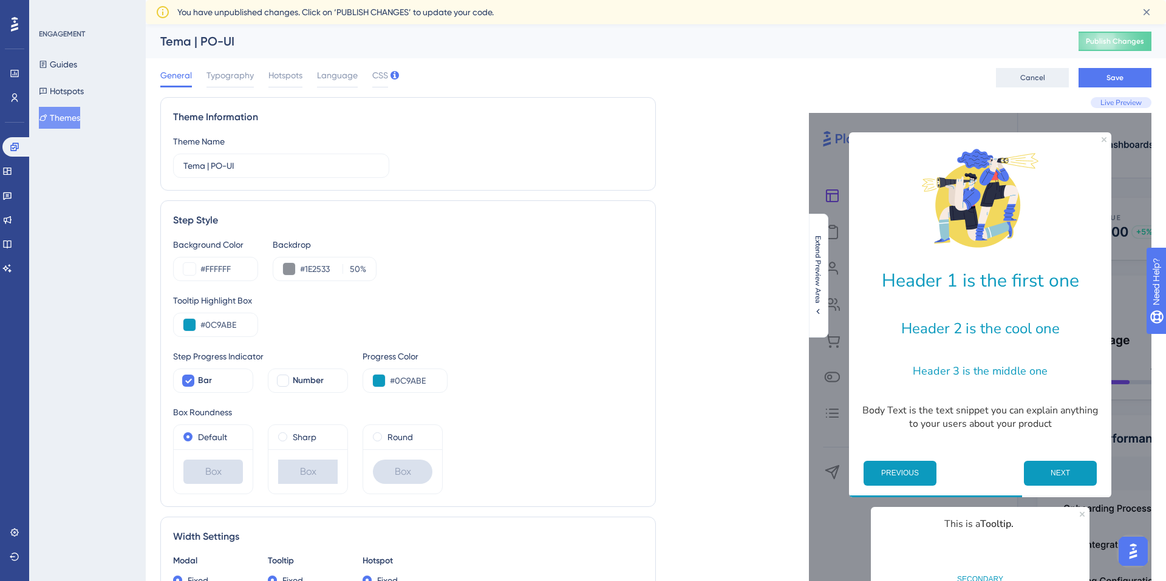
click at [1023, 73] on span "Cancel" at bounding box center [1033, 78] width 25 height 10
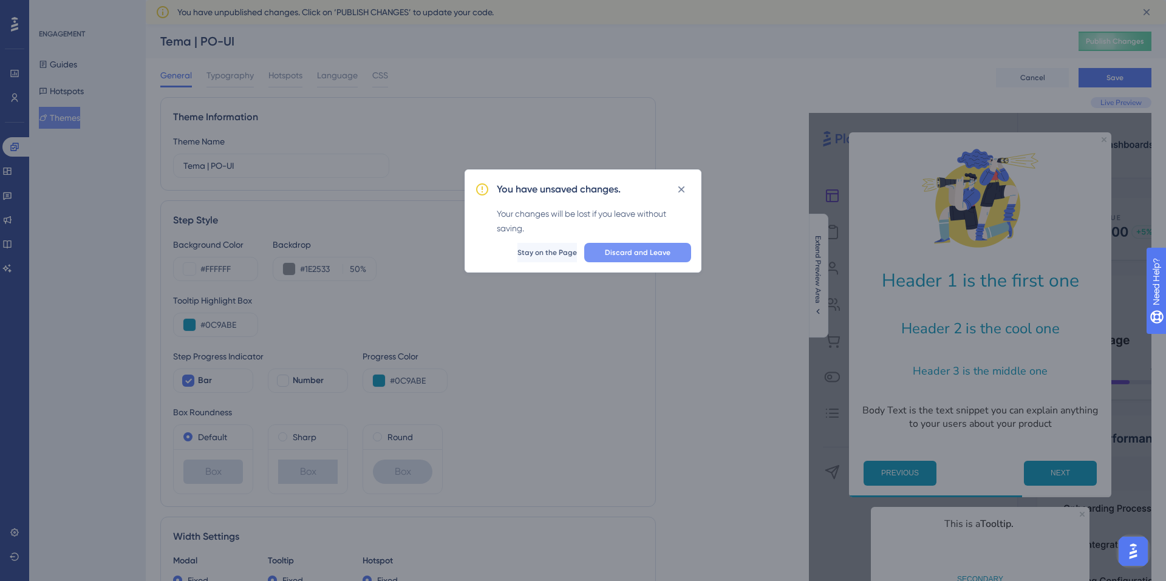
click at [631, 255] on span "Discard and Leave" at bounding box center [638, 253] width 66 height 10
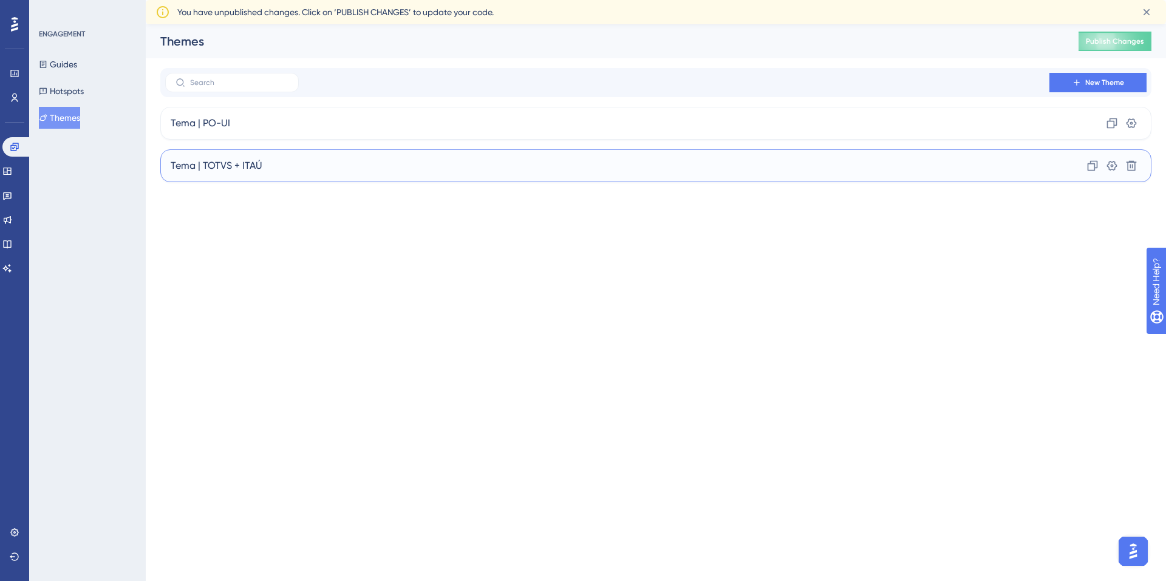
click at [304, 157] on div "Tema | TOTVS + ITAÚ Clone Settings Delete" at bounding box center [656, 165] width 992 height 33
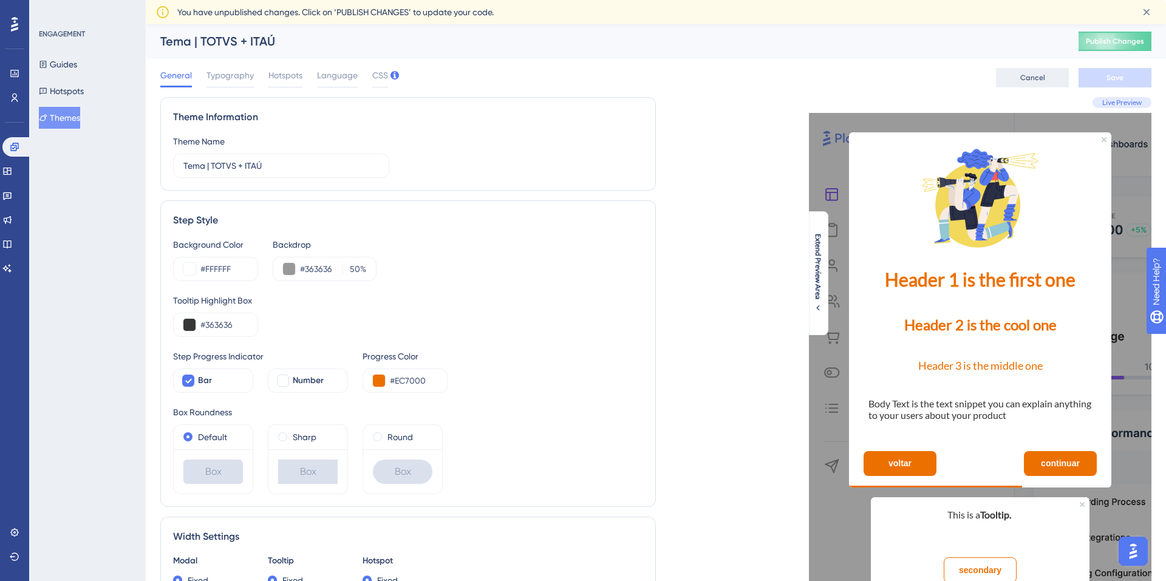
click at [1038, 77] on span "Cancel" at bounding box center [1033, 78] width 25 height 10
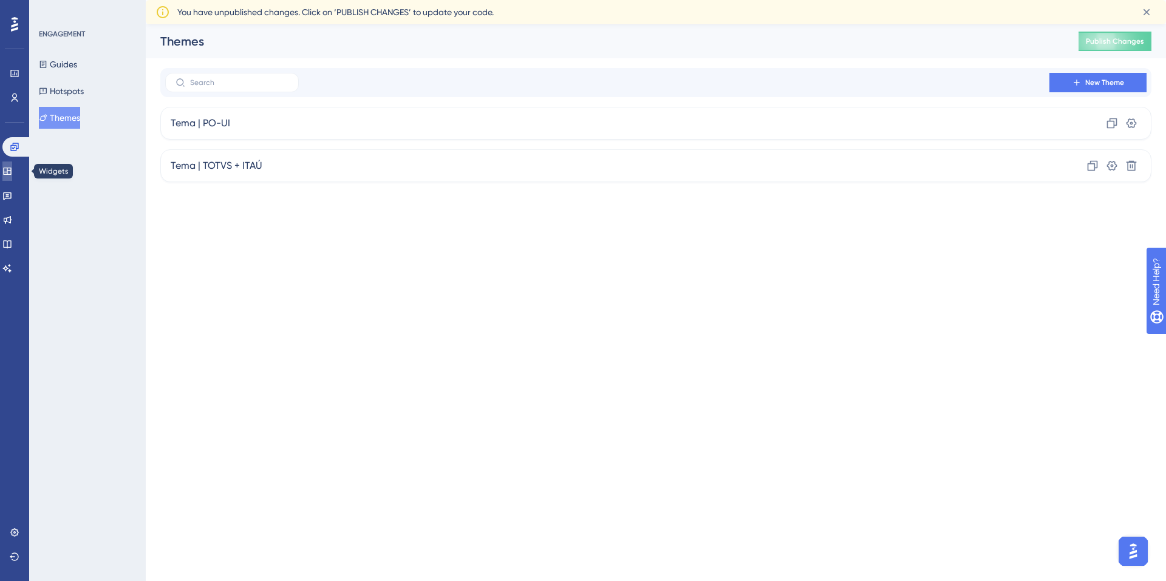
click at [12, 169] on icon at bounding box center [7, 171] width 10 height 10
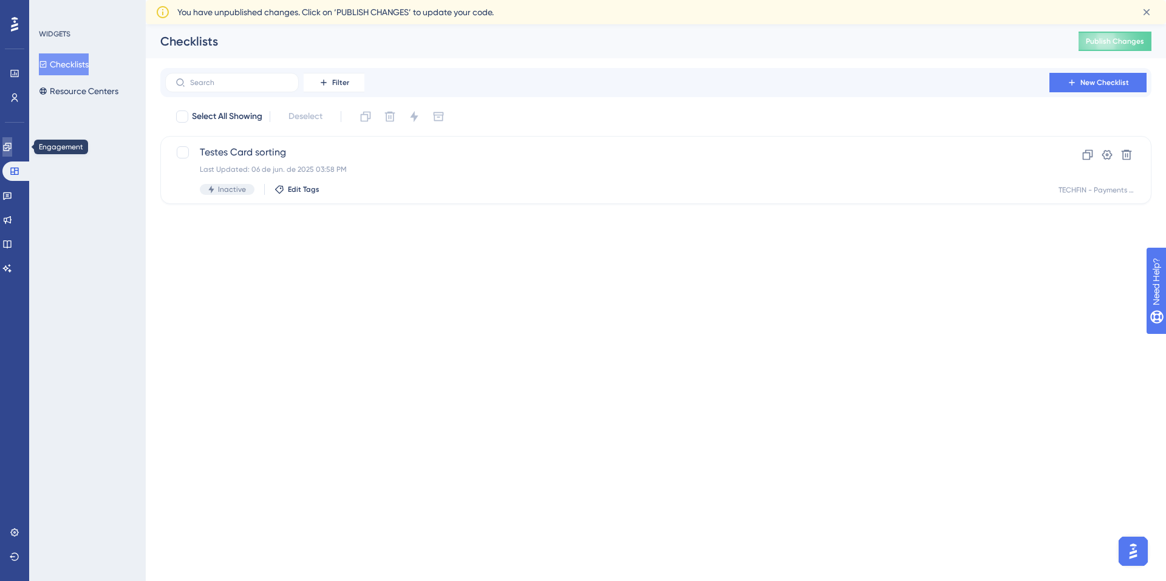
click at [12, 147] on icon at bounding box center [7, 147] width 10 height 10
